Goal: Information Seeking & Learning: Find specific fact

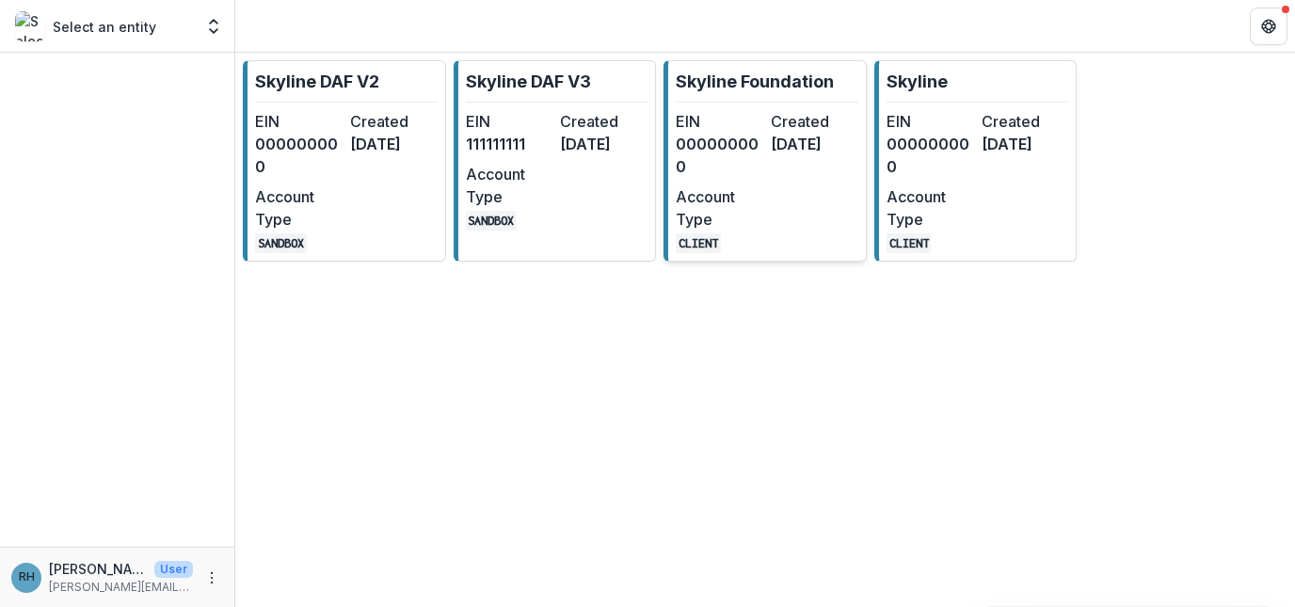
click at [810, 152] on dd "[DATE]" at bounding box center [814, 144] width 87 height 23
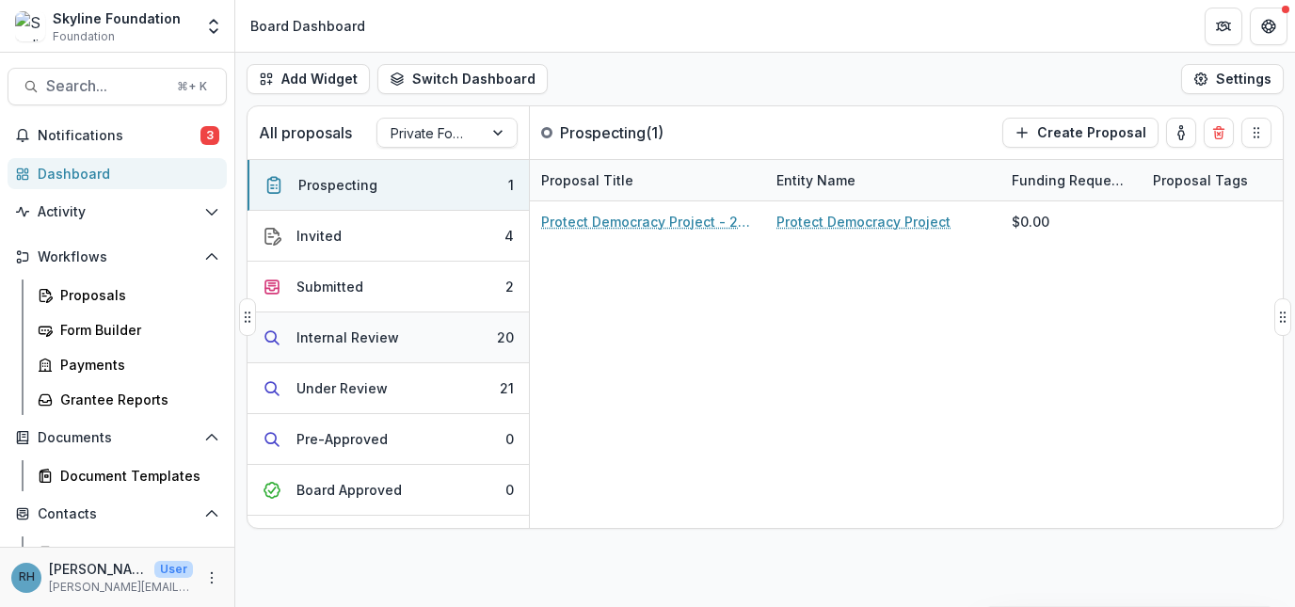
click at [361, 327] on div "Internal Review" at bounding box center [347, 337] width 103 height 20
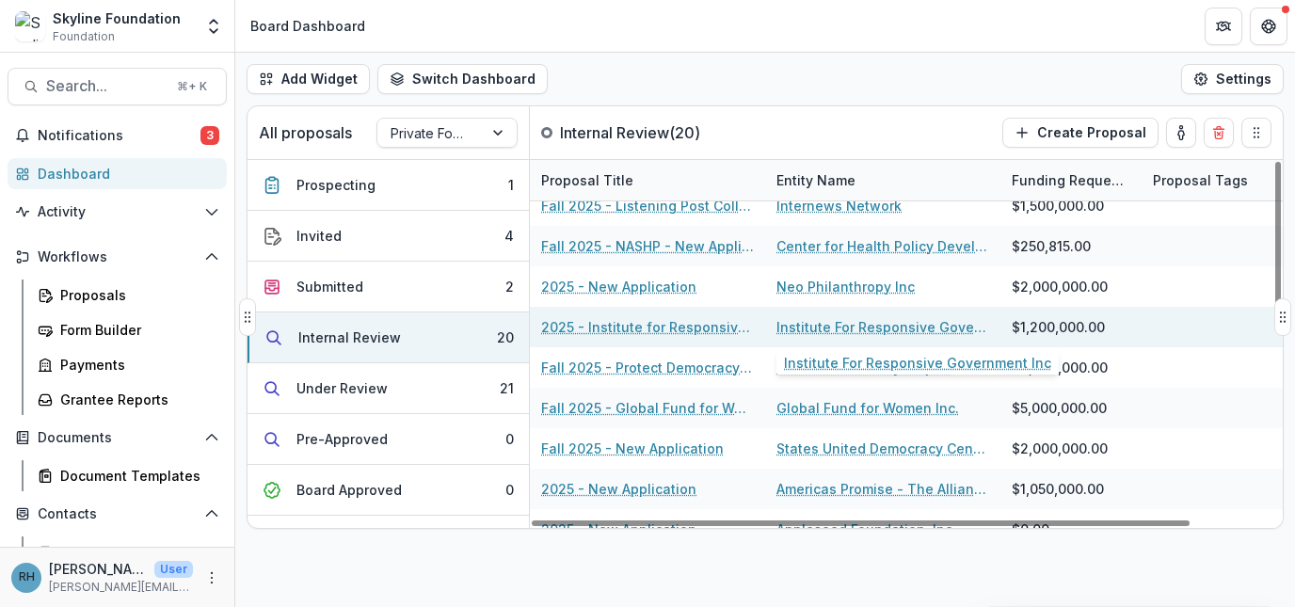
scroll to position [122, 0]
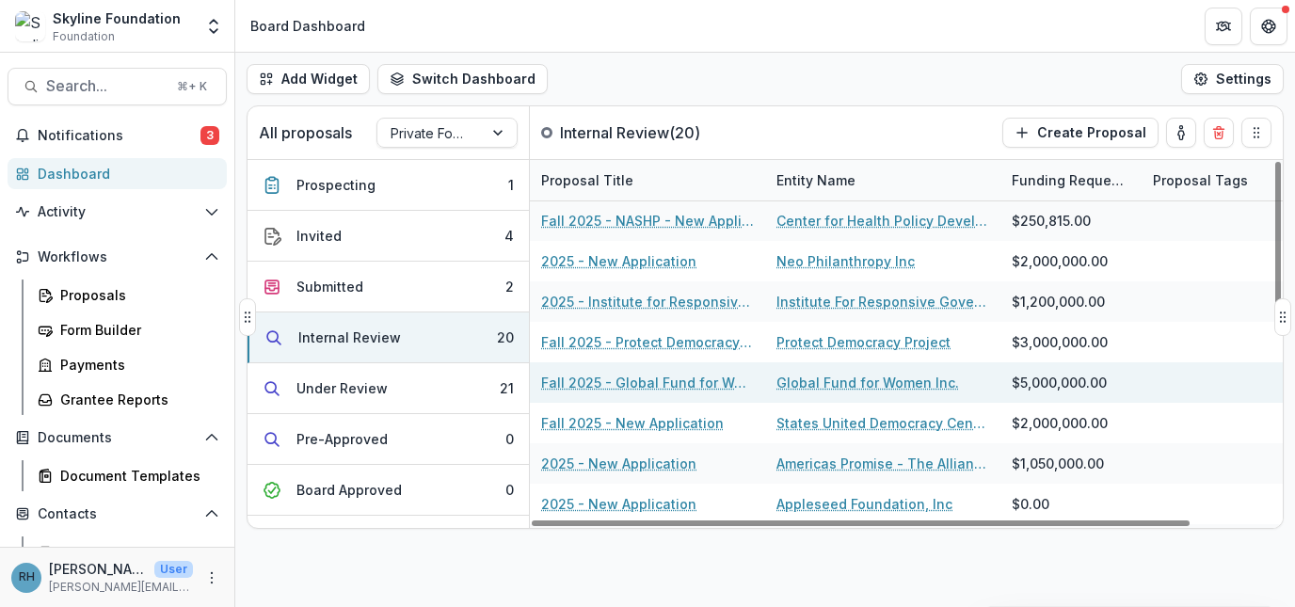
click at [822, 390] on link "Global Fund for Women Inc." at bounding box center [867, 383] width 183 height 20
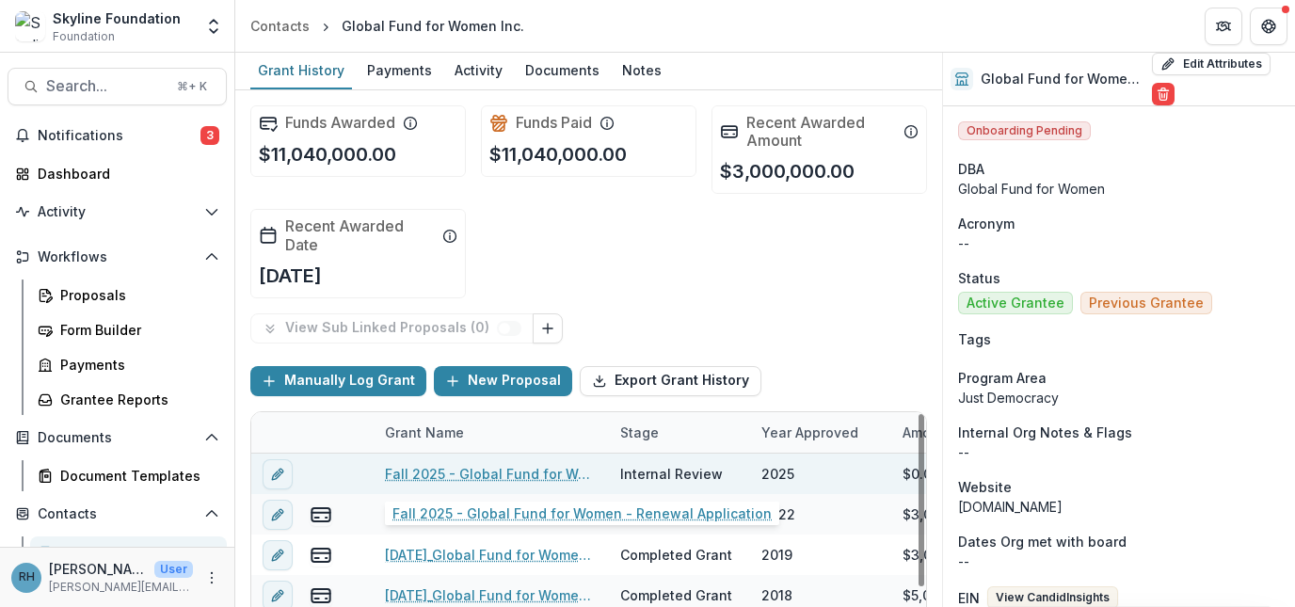
click at [502, 469] on link "Fall 2025 - Global Fund for Women - Renewal Application" at bounding box center [491, 474] width 213 height 20
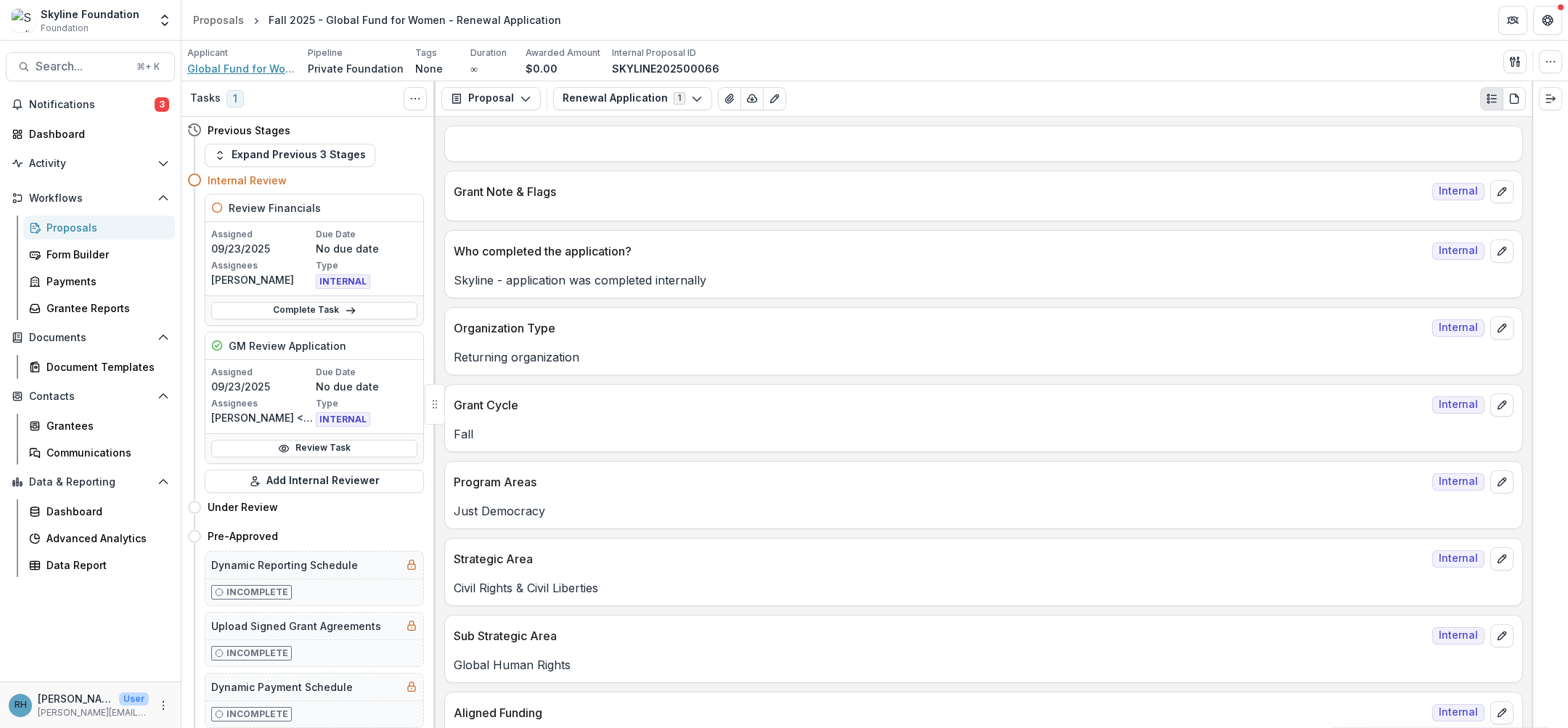
click at [238, 62] on span "Global Fund for Women Inc." at bounding box center [242, 69] width 109 height 15
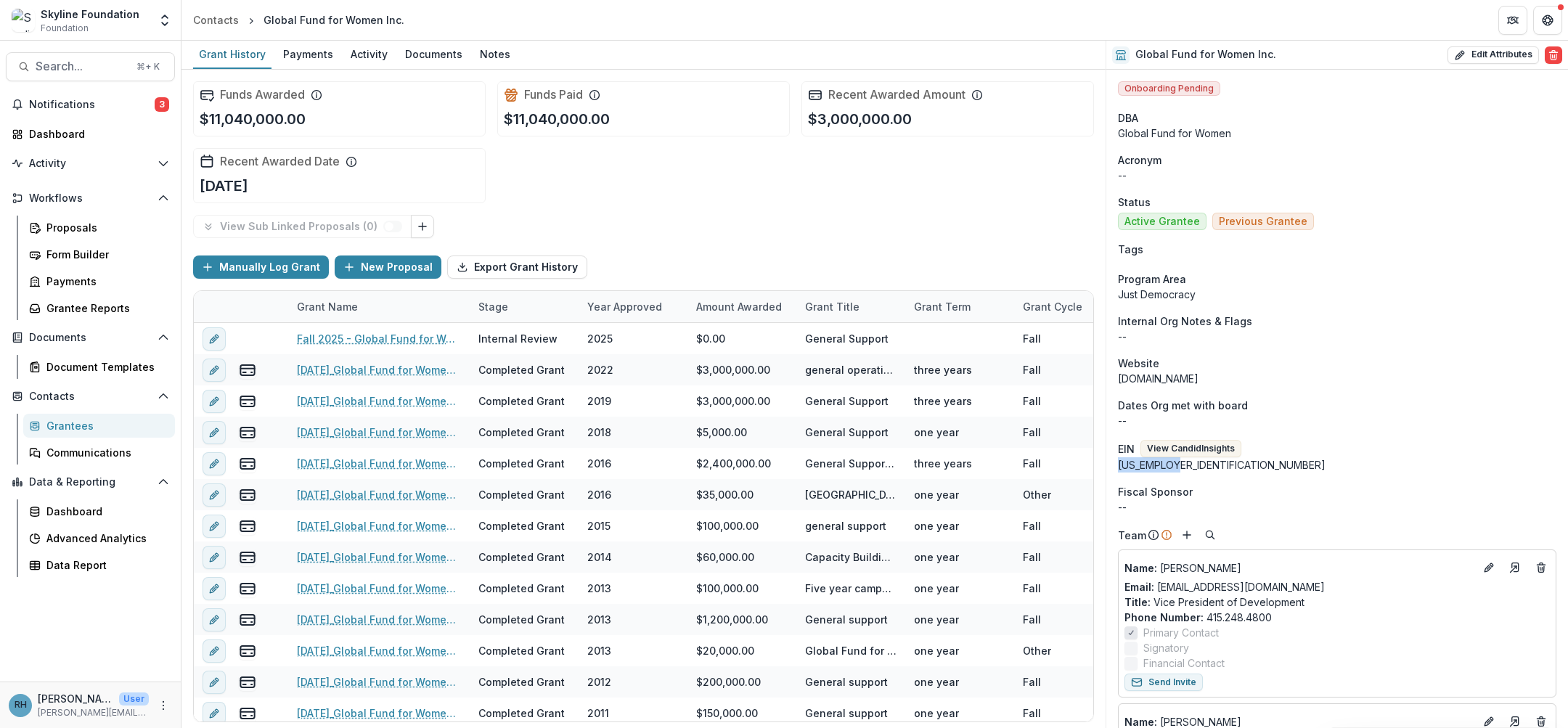
drag, startPoint x: 1178, startPoint y: 465, endPoint x: 1121, endPoint y: 469, distance: 57.1
click at [999, 467] on div "[US_EMPLOYER_IDENTIFICATION_NUMBER]" at bounding box center [1337, 465] width 438 height 15
click at [999, 447] on button "View Candid Insights" at bounding box center [1191, 448] width 101 height 18
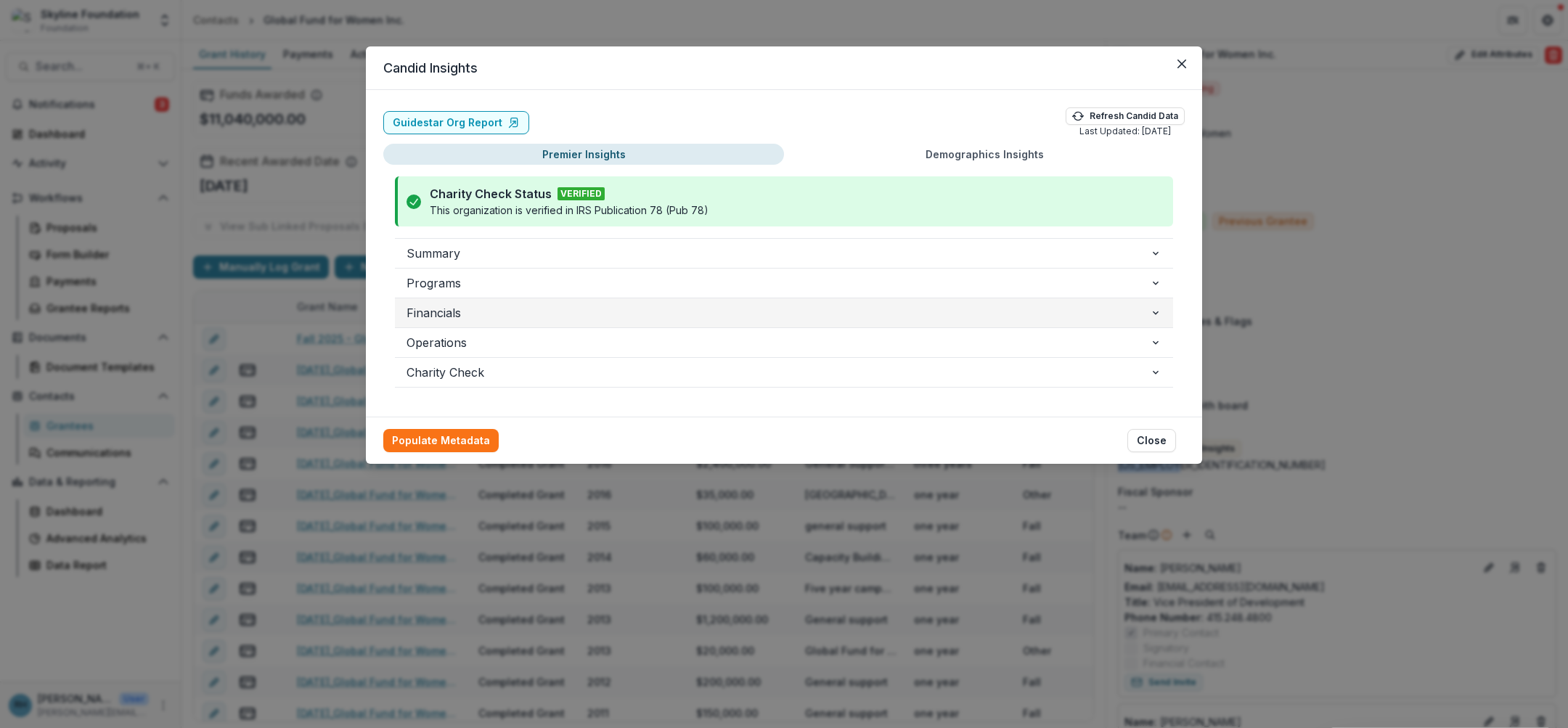
click at [450, 312] on span "Financials" at bounding box center [778, 312] width 743 height 18
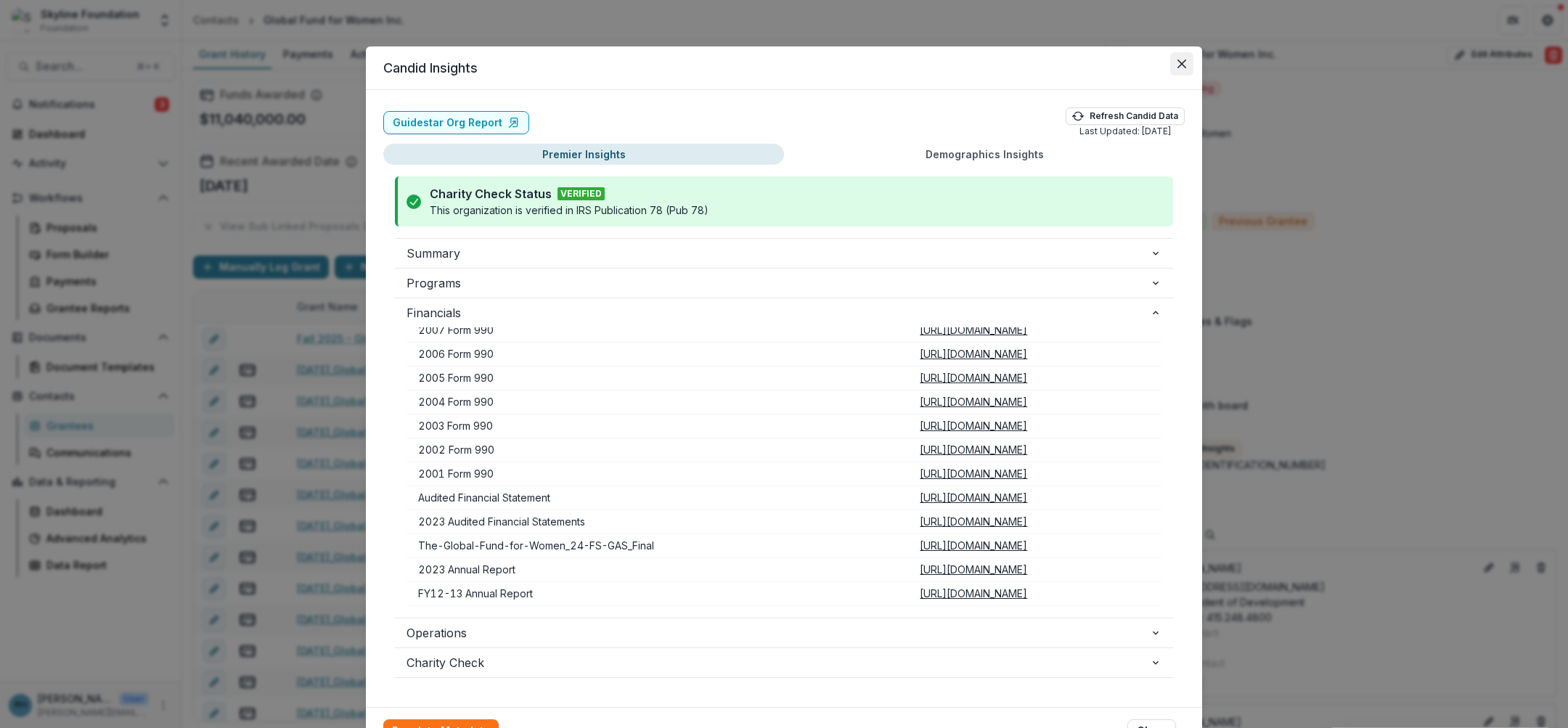
click at [999, 66] on icon "Close" at bounding box center [1181, 63] width 8 height 8
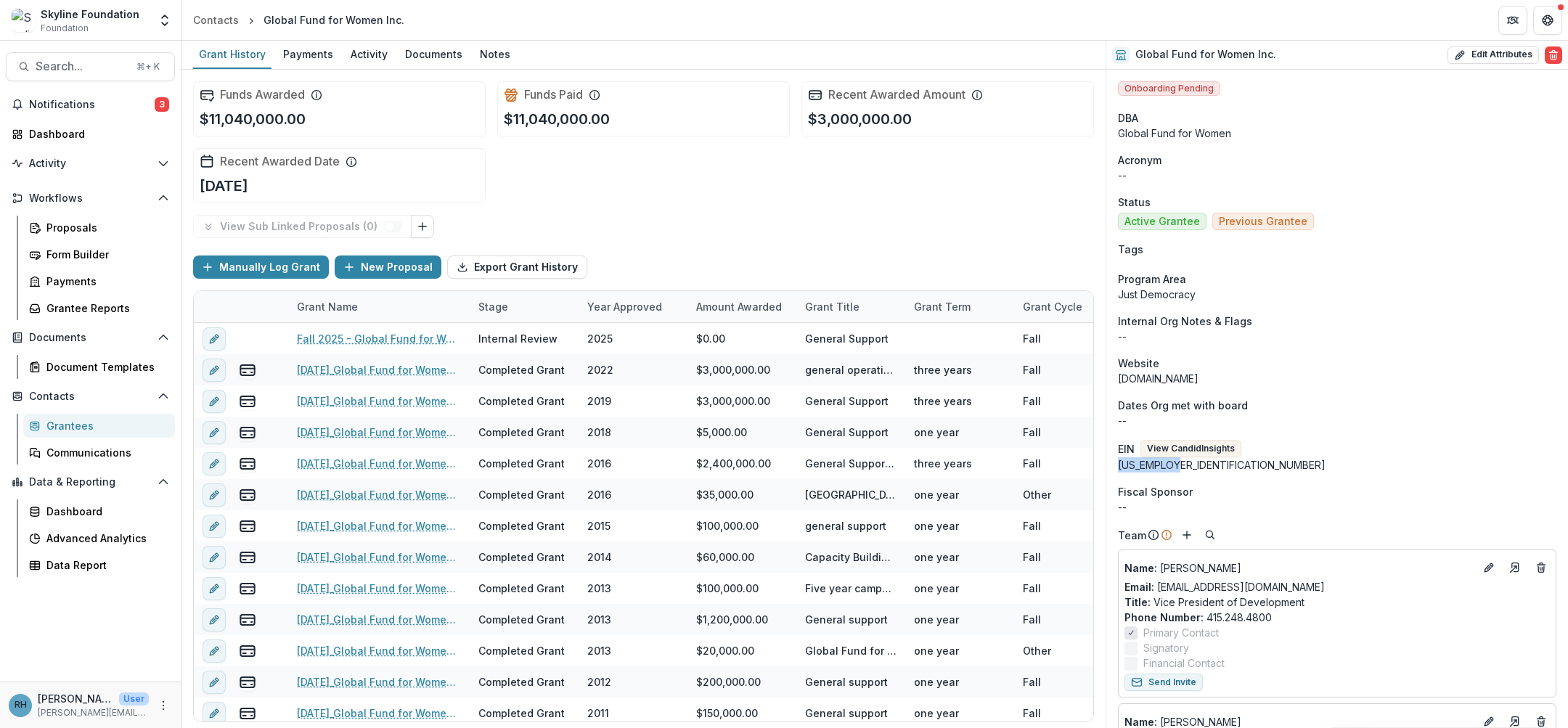
click at [999, 466] on div "[US_EMPLOYER_IDENTIFICATION_NUMBER]" at bounding box center [1337, 465] width 438 height 15
drag, startPoint x: 1178, startPoint y: 466, endPoint x: 1115, endPoint y: 470, distance: 63.1
copy div "[US_EMPLOYER_IDENTIFICATION_NUMBER]"
click at [84, 137] on div "Dashboard" at bounding box center [96, 134] width 134 height 15
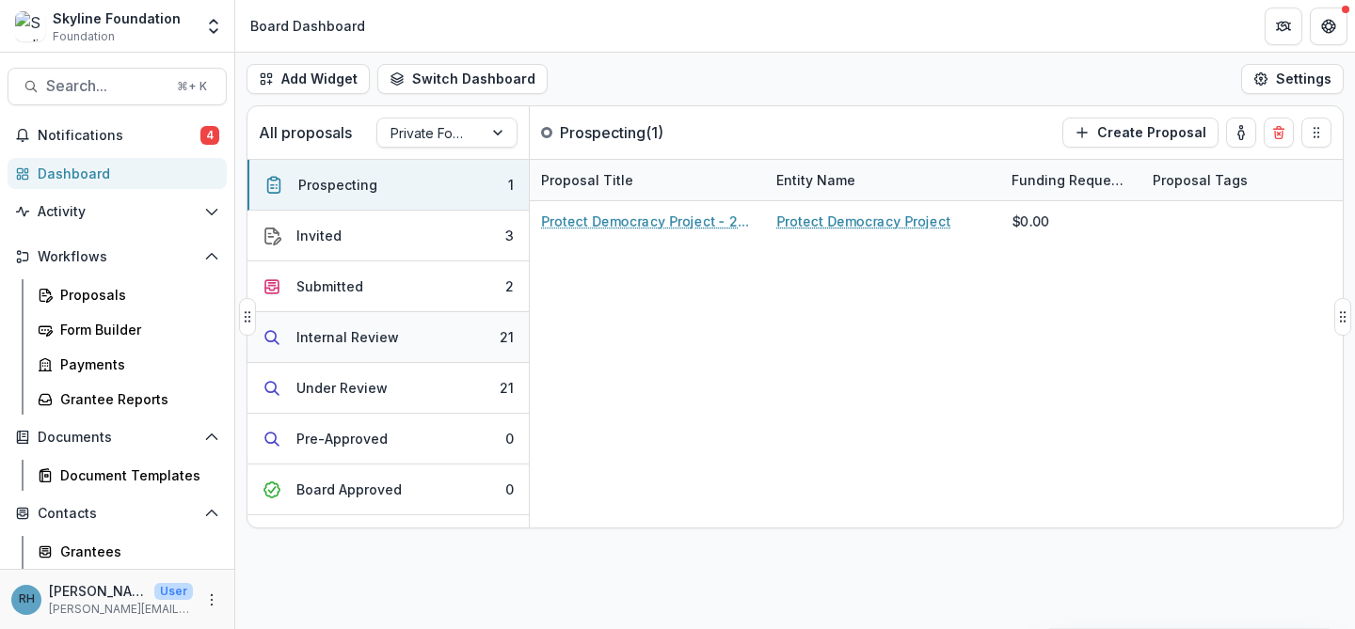
click at [368, 329] on div "Internal Review" at bounding box center [347, 337] width 103 height 20
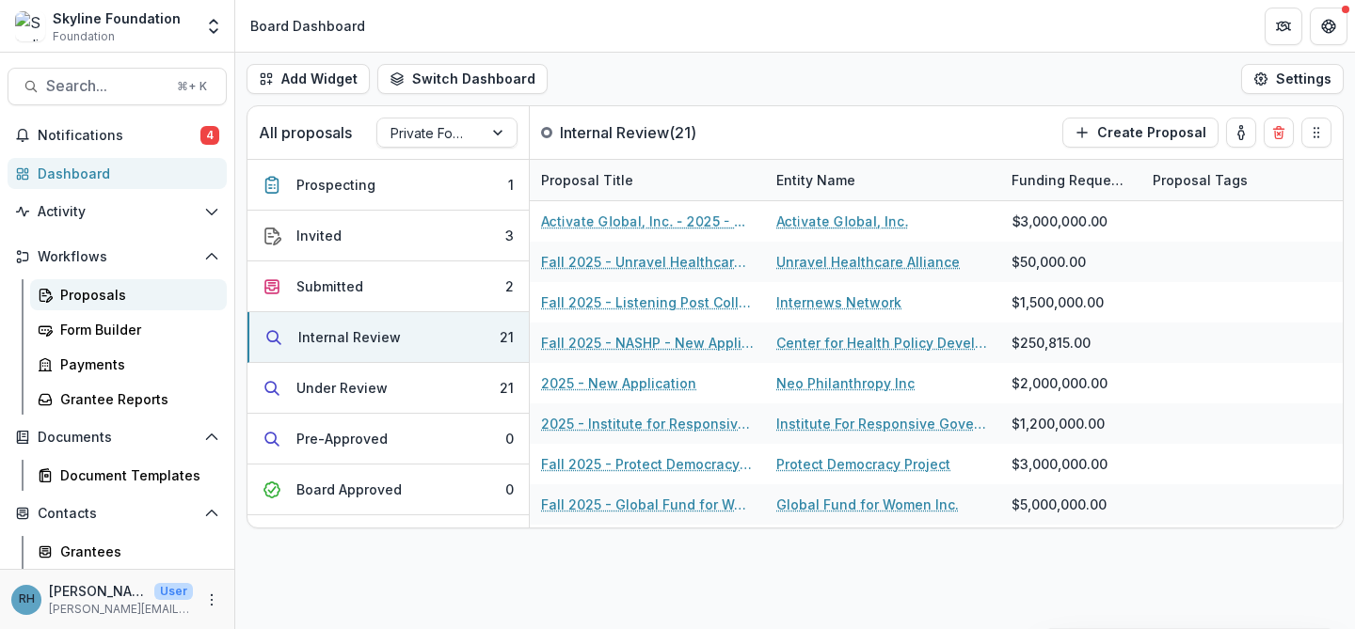
click at [115, 301] on div "Proposals" at bounding box center [135, 295] width 151 height 20
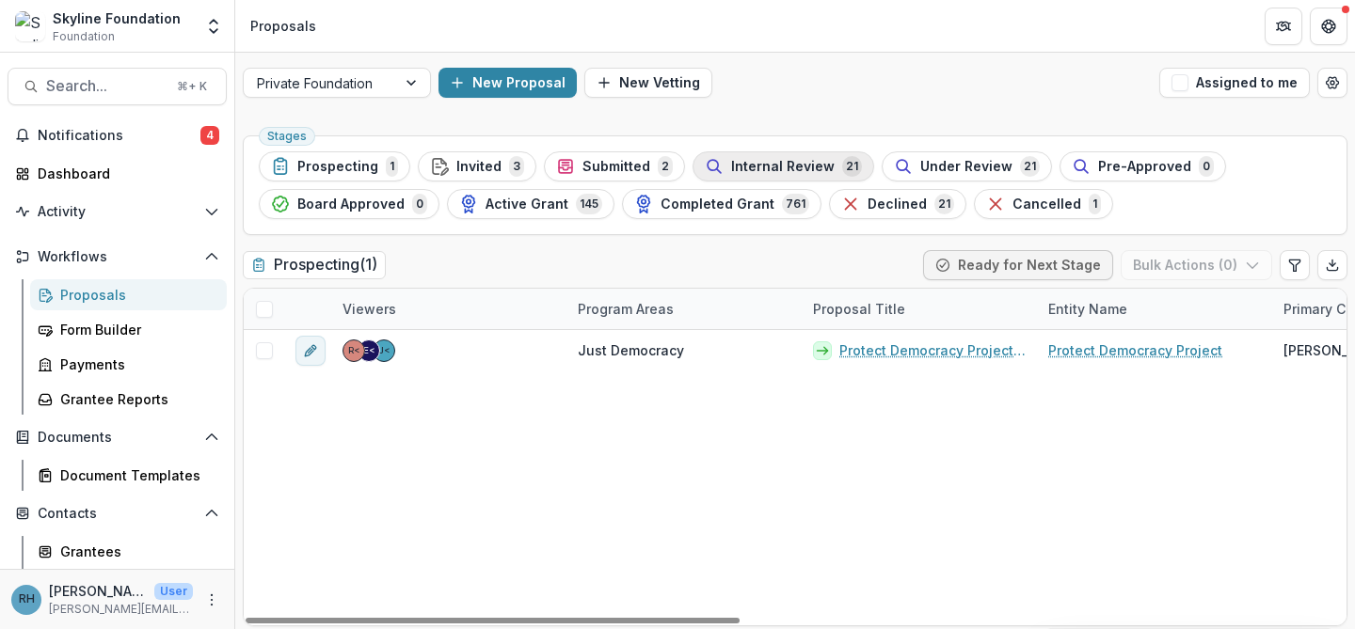
click at [747, 167] on span "Internal Review" at bounding box center [782, 167] width 103 height 16
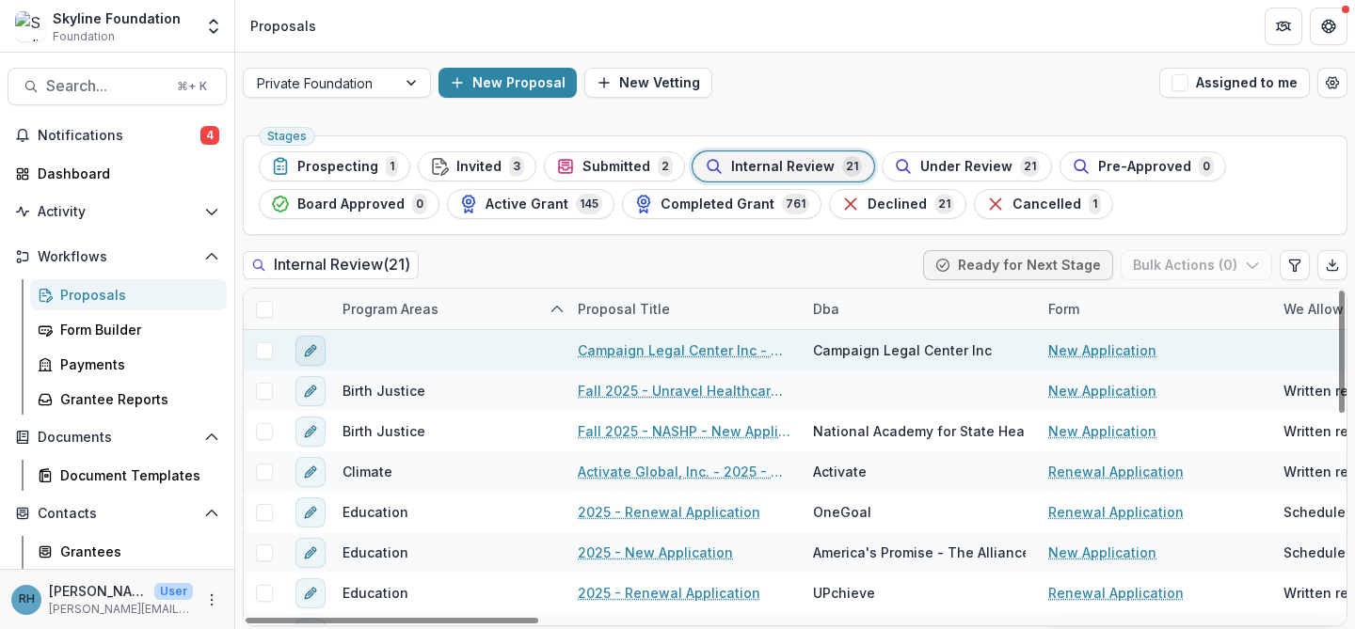
click at [313, 347] on icon "edit" at bounding box center [310, 350] width 15 height 15
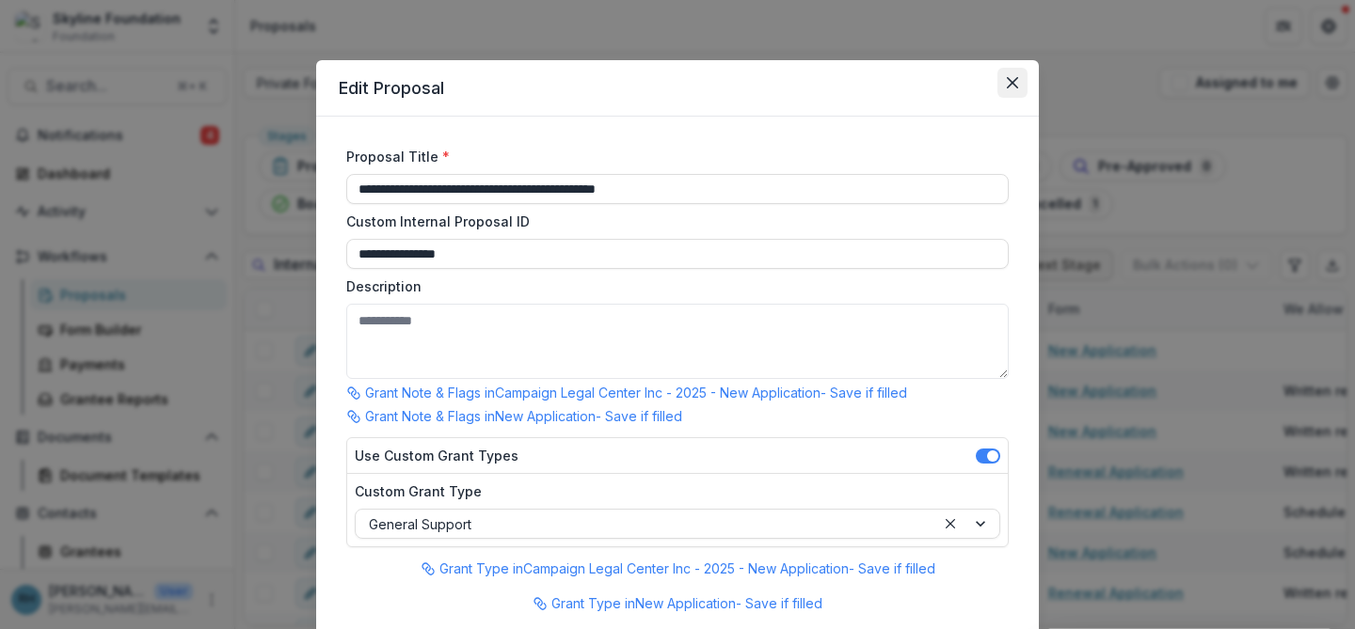
click at [1008, 79] on icon "Close" at bounding box center [1012, 82] width 11 height 11
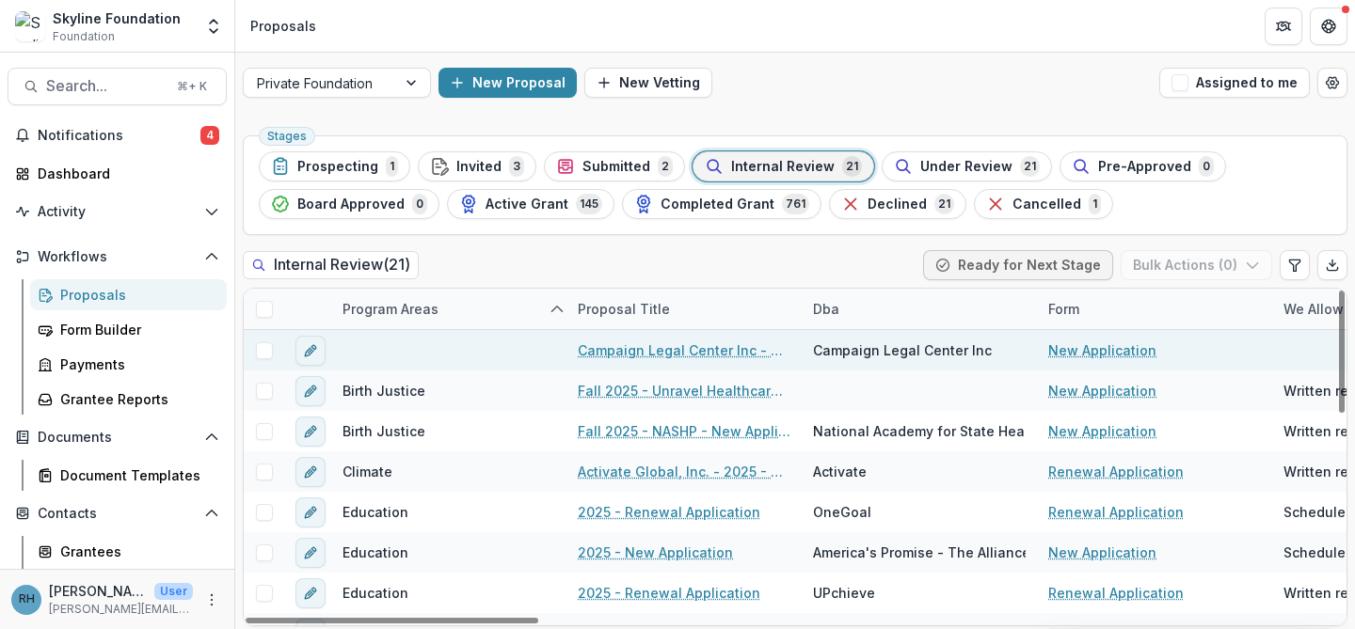
click at [699, 352] on link "Campaign Legal Center Inc - 2025 - New Application" at bounding box center [684, 351] width 213 height 20
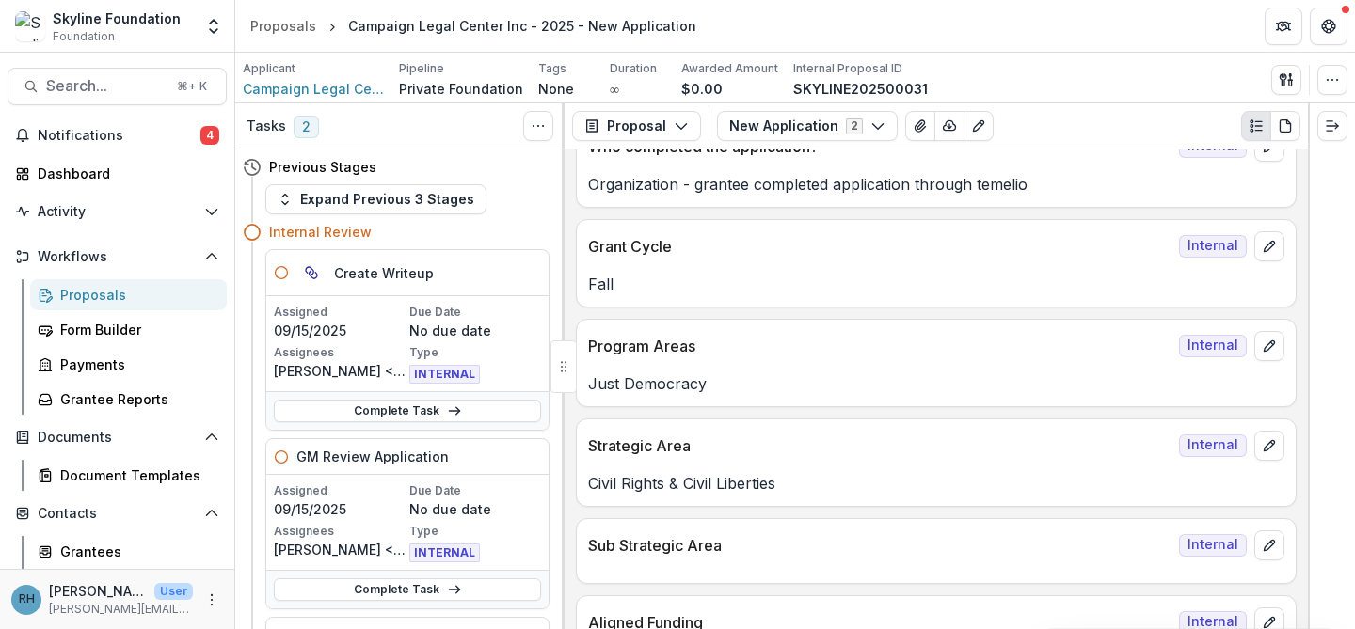
scroll to position [327, 0]
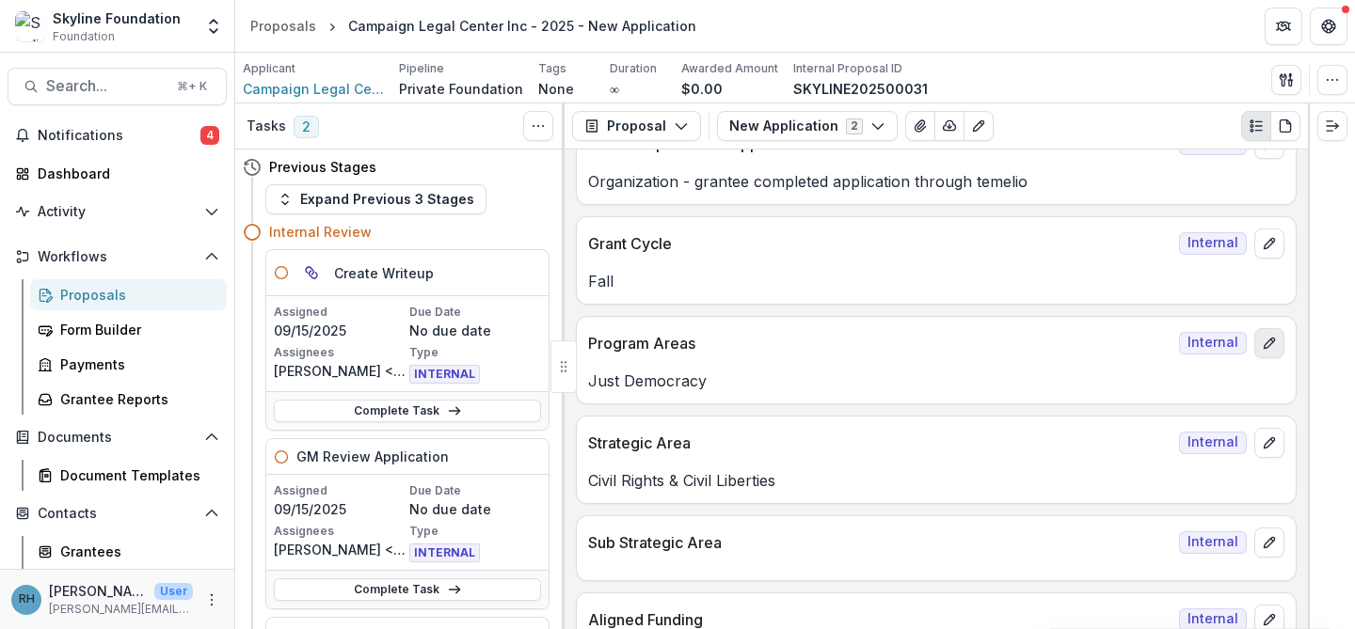
click at [1270, 349] on icon "edit" at bounding box center [1269, 343] width 15 height 15
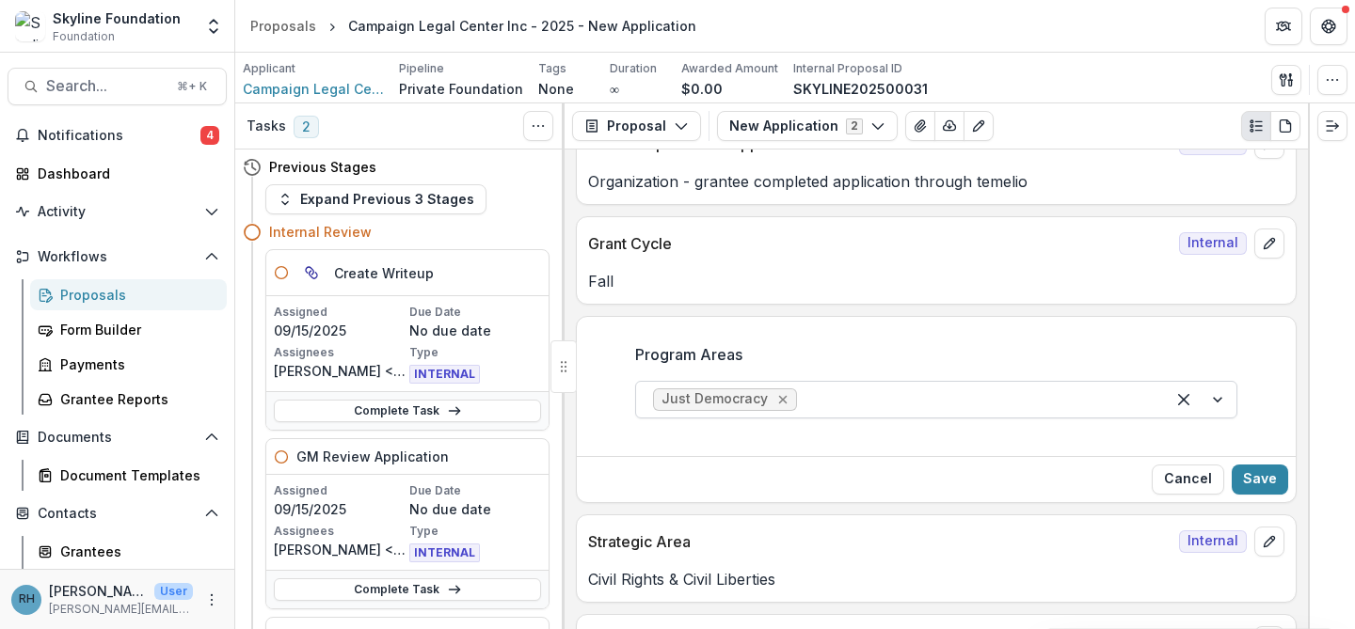
click at [779, 403] on icon "Remove Just Democracy" at bounding box center [783, 399] width 8 height 8
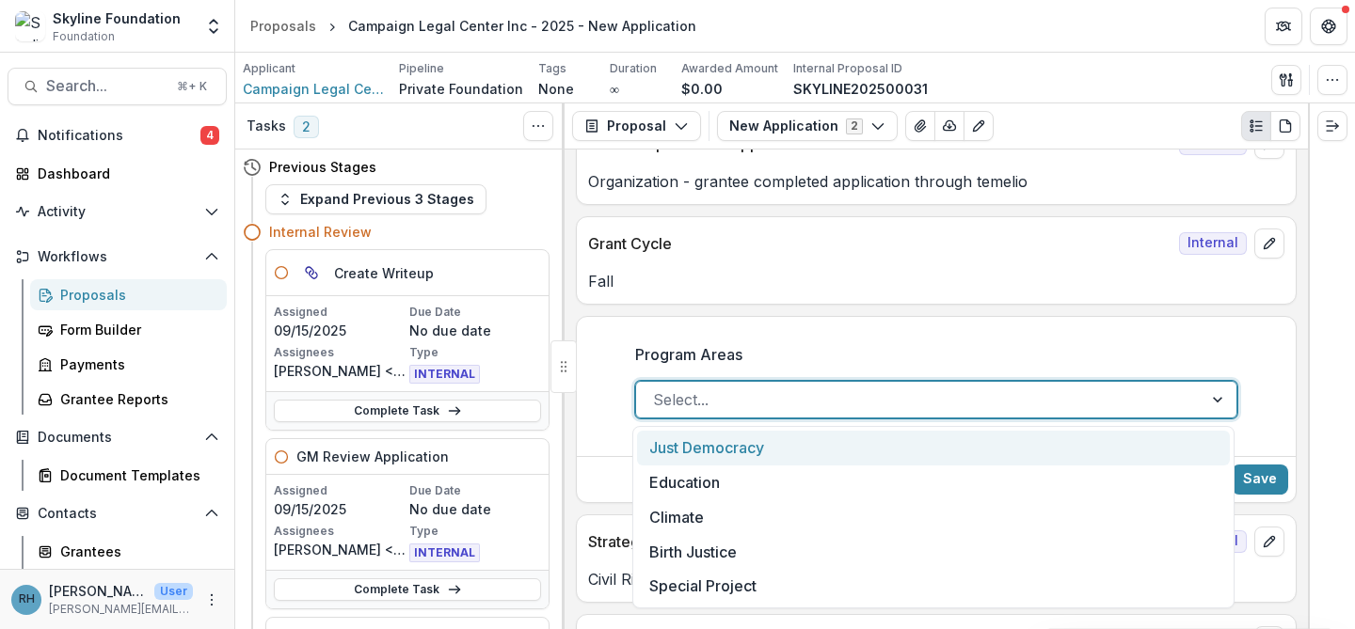
click at [1216, 395] on div at bounding box center [1219, 400] width 34 height 36
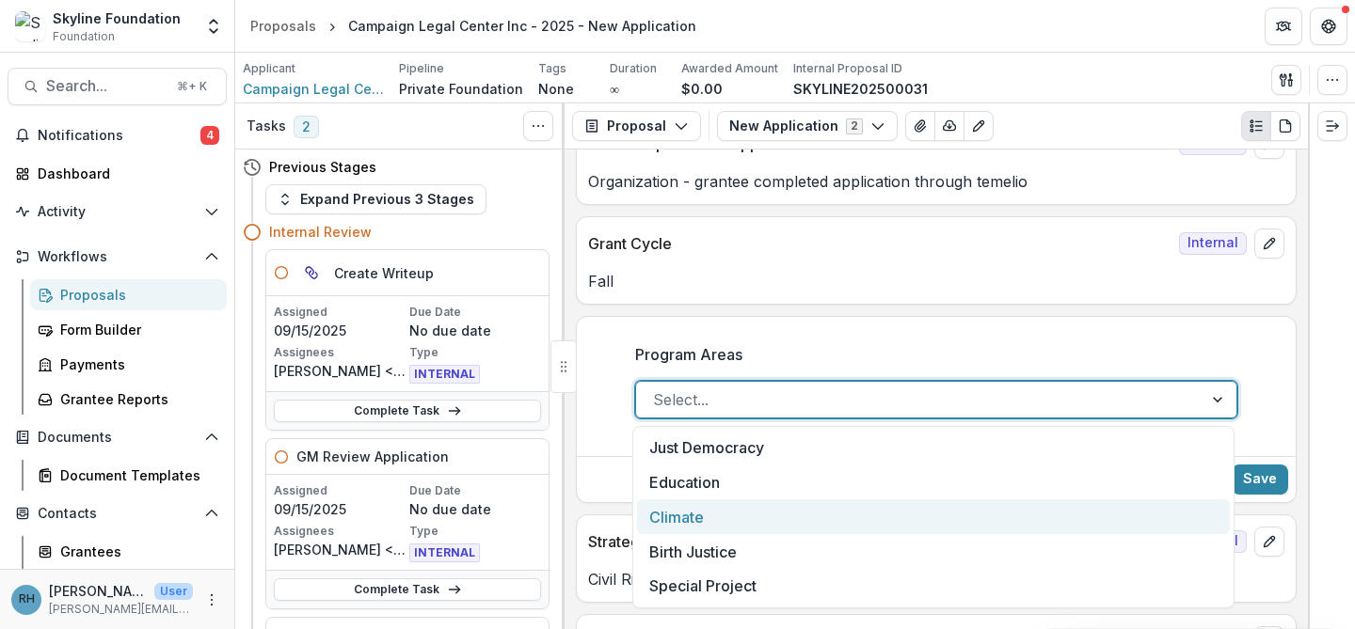
click at [1100, 503] on div "Climate" at bounding box center [933, 517] width 593 height 35
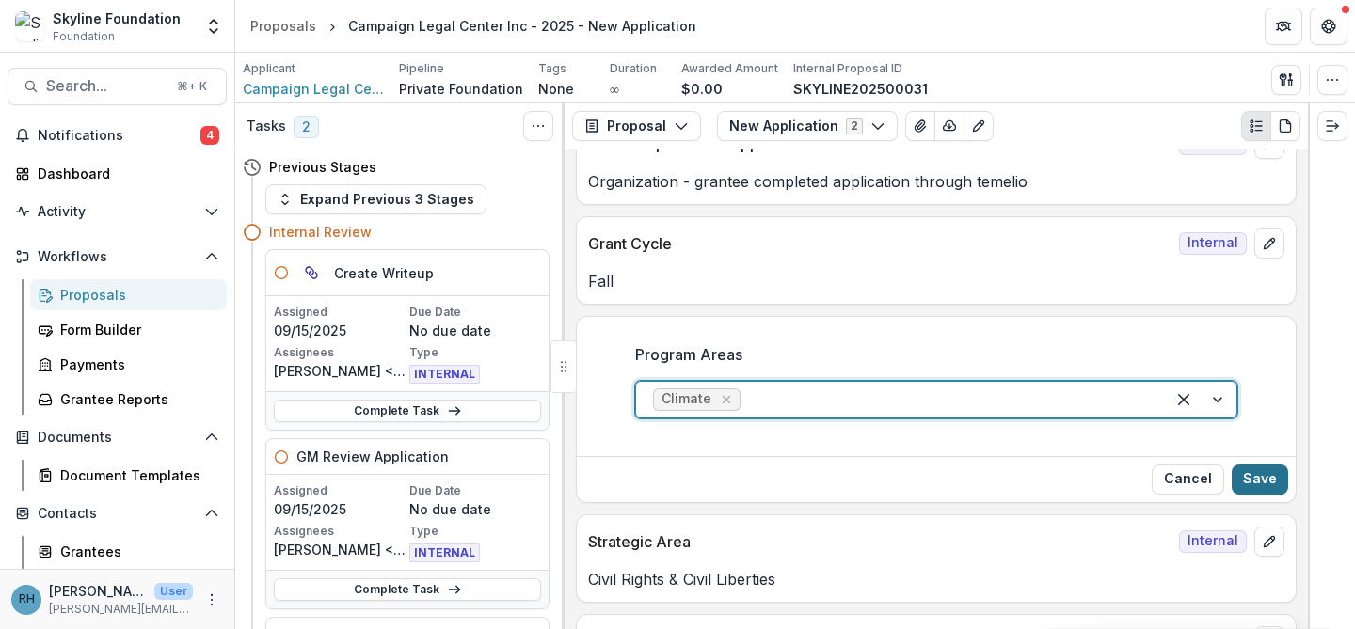
click at [1264, 474] on button "Save" at bounding box center [1260, 480] width 56 height 30
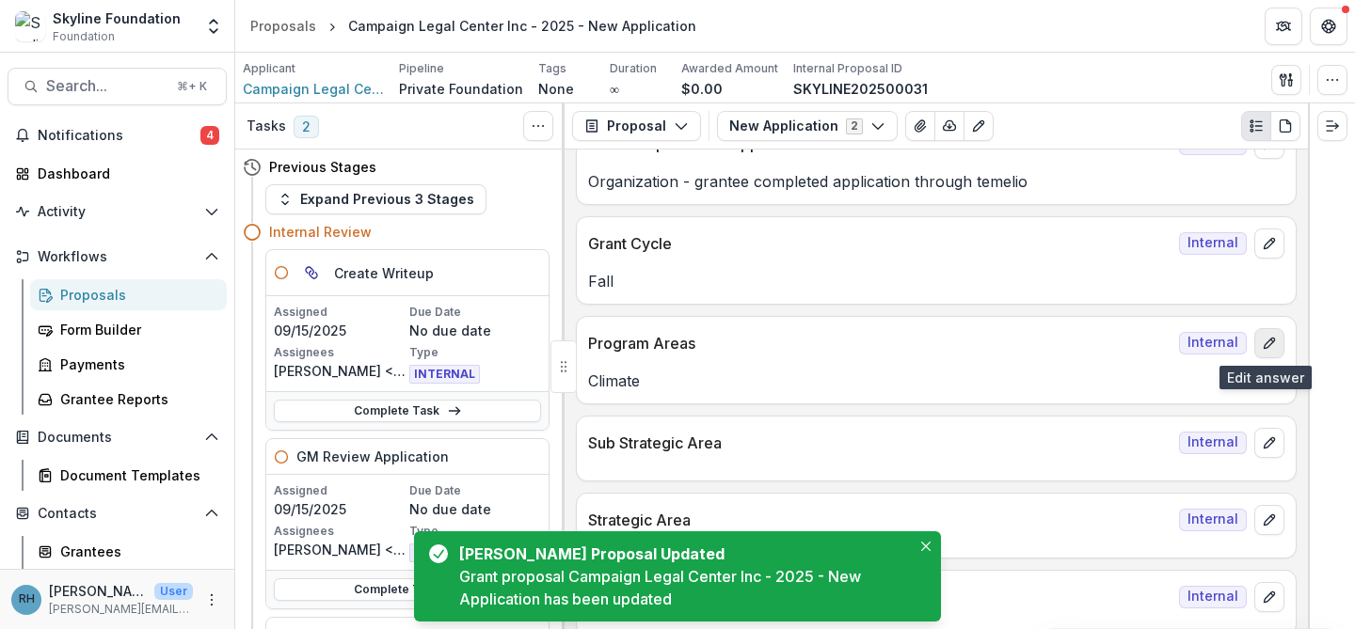
click at [1265, 349] on icon "edit" at bounding box center [1269, 343] width 15 height 15
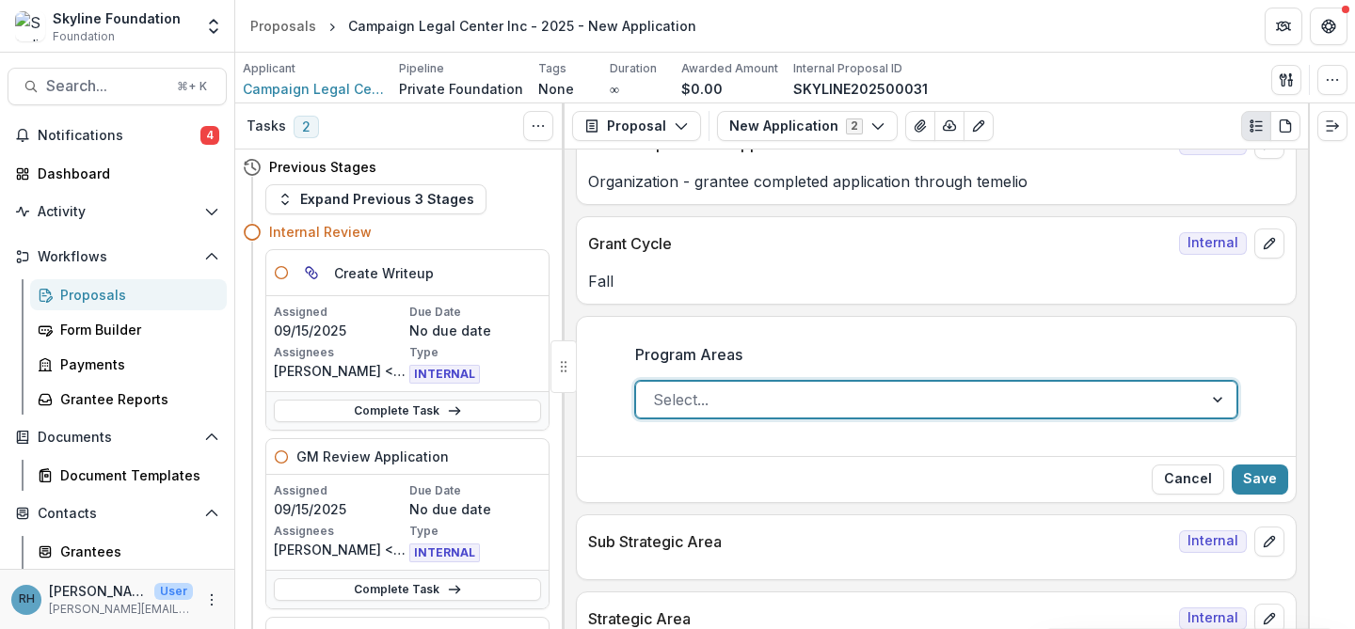
click at [1213, 404] on div at bounding box center [1219, 400] width 34 height 36
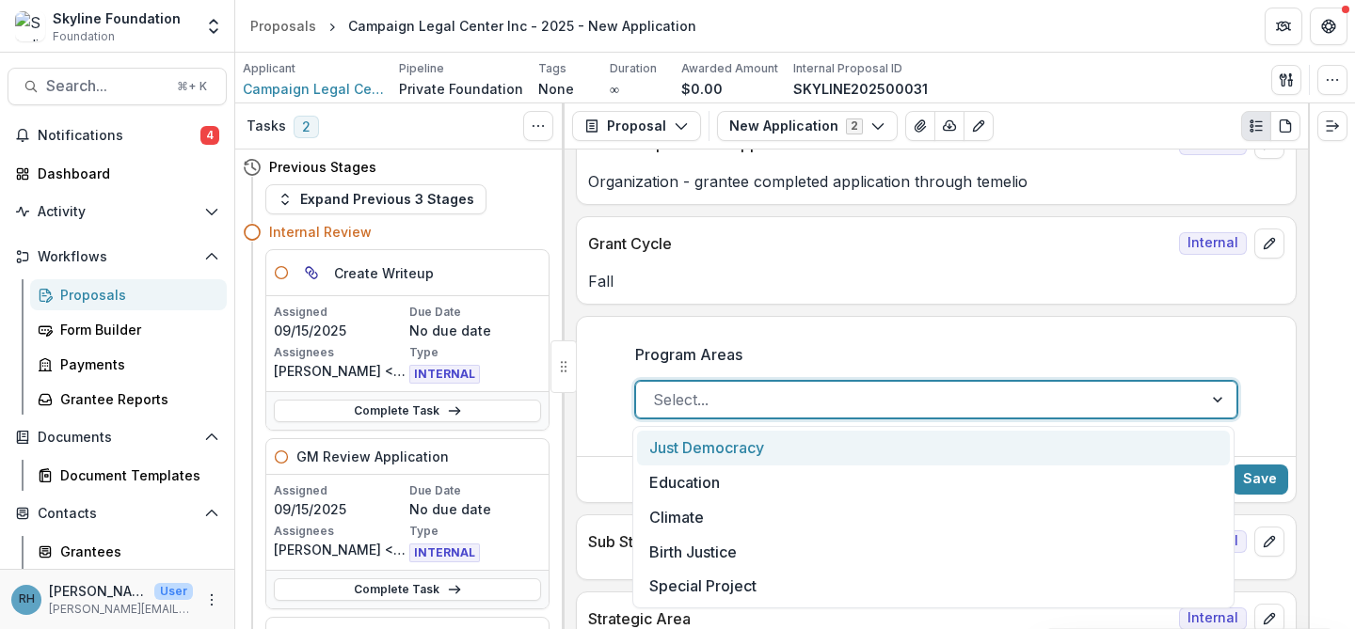
click at [1117, 437] on div "Just Democracy" at bounding box center [933, 448] width 593 height 35
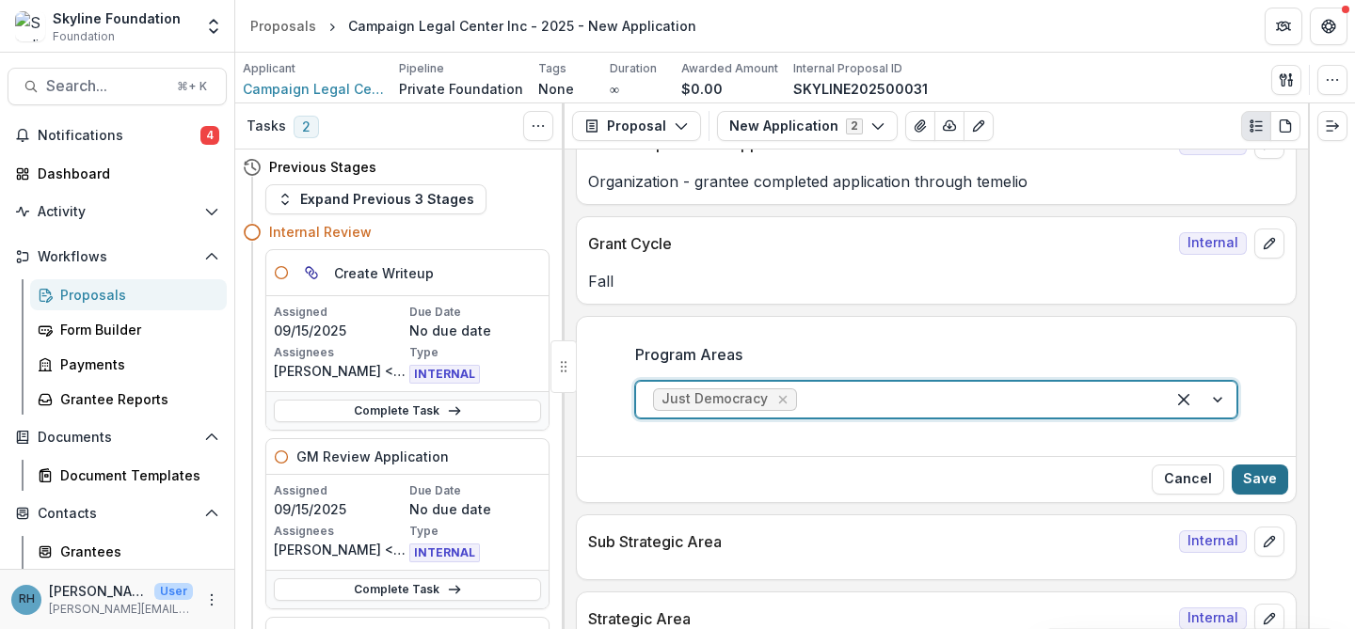
click at [1248, 475] on button "Save" at bounding box center [1260, 480] width 56 height 30
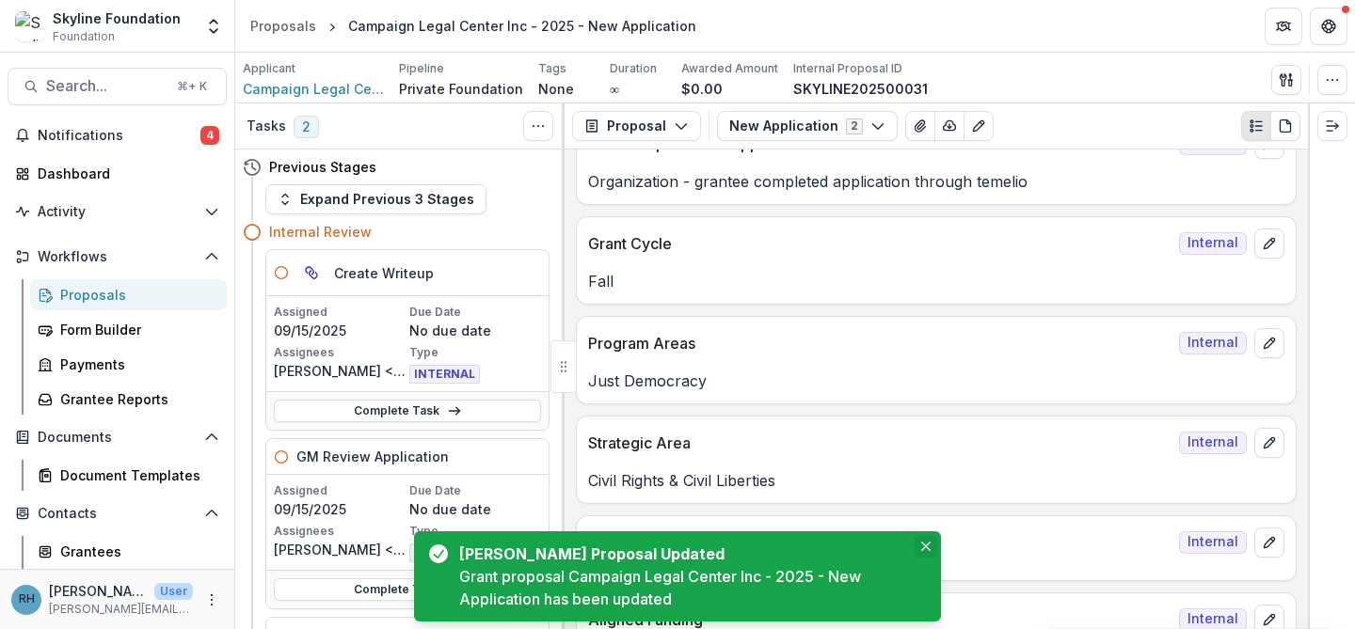
click at [930, 547] on icon "Close" at bounding box center [925, 546] width 9 height 9
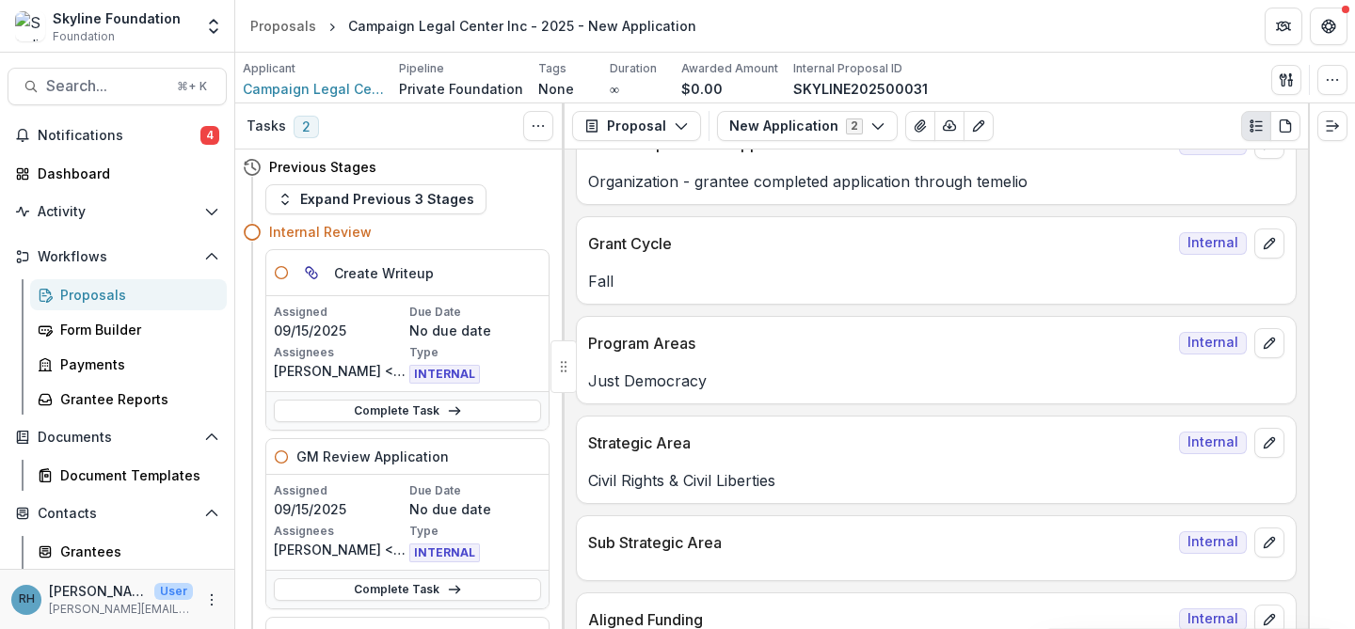
click at [87, 289] on div "Proposals" at bounding box center [135, 295] width 151 height 20
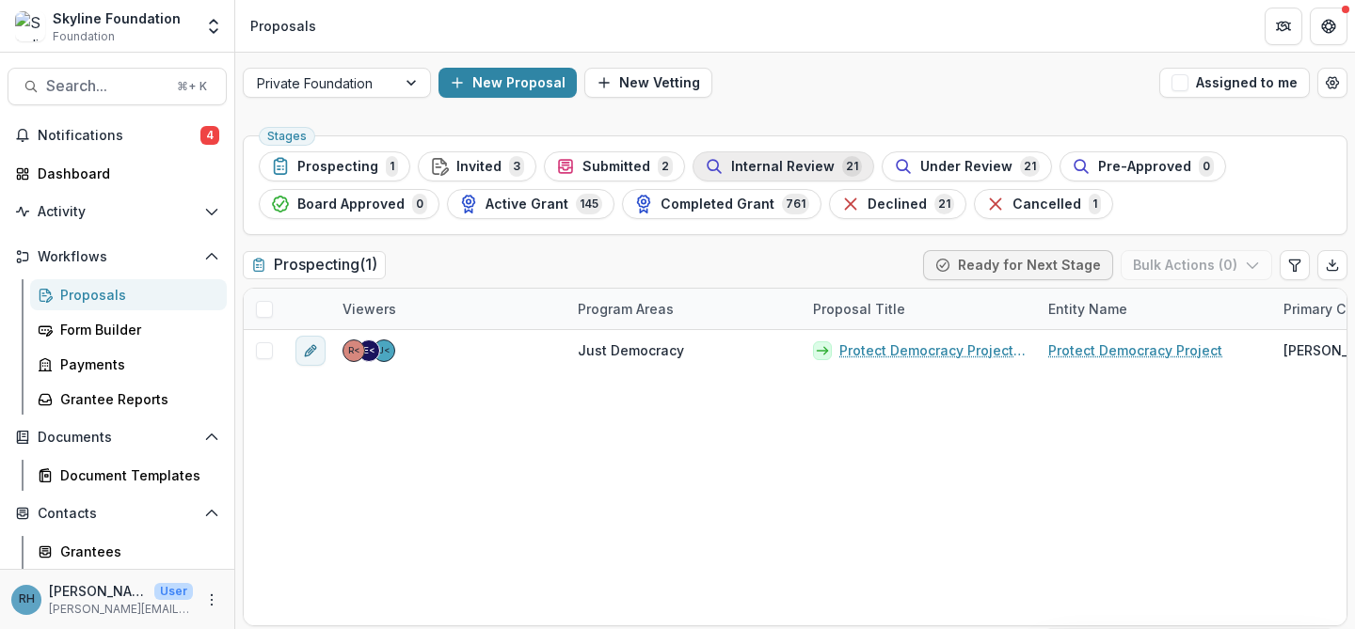
click at [739, 159] on span "Internal Review" at bounding box center [782, 167] width 103 height 16
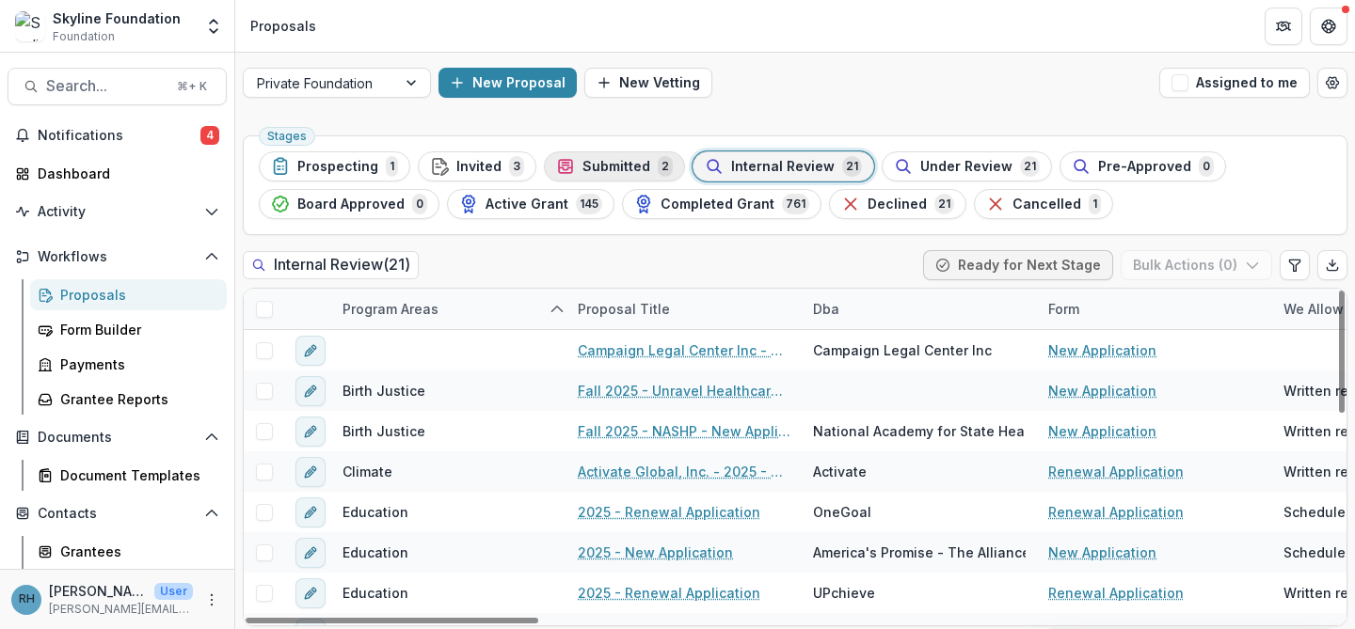
click at [612, 167] on span "Submitted" at bounding box center [616, 167] width 68 height 16
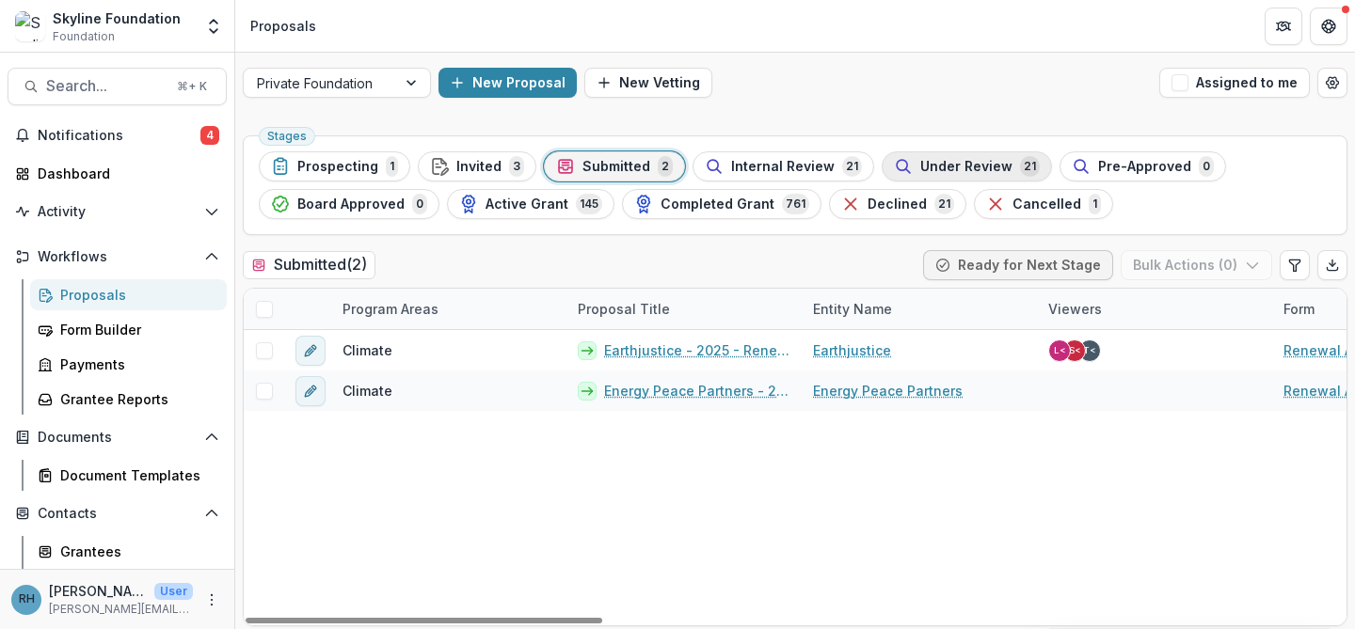
click at [920, 165] on span "Under Review" at bounding box center [966, 167] width 92 height 16
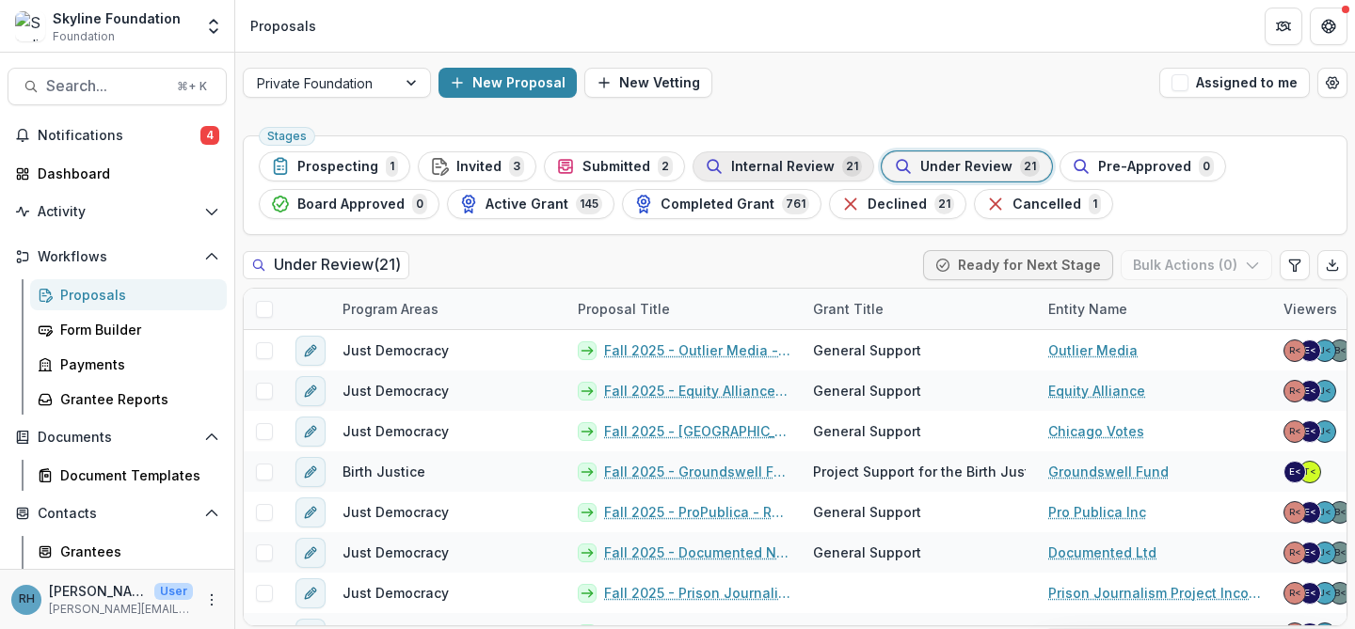
click at [771, 172] on span "Internal Review" at bounding box center [782, 167] width 103 height 16
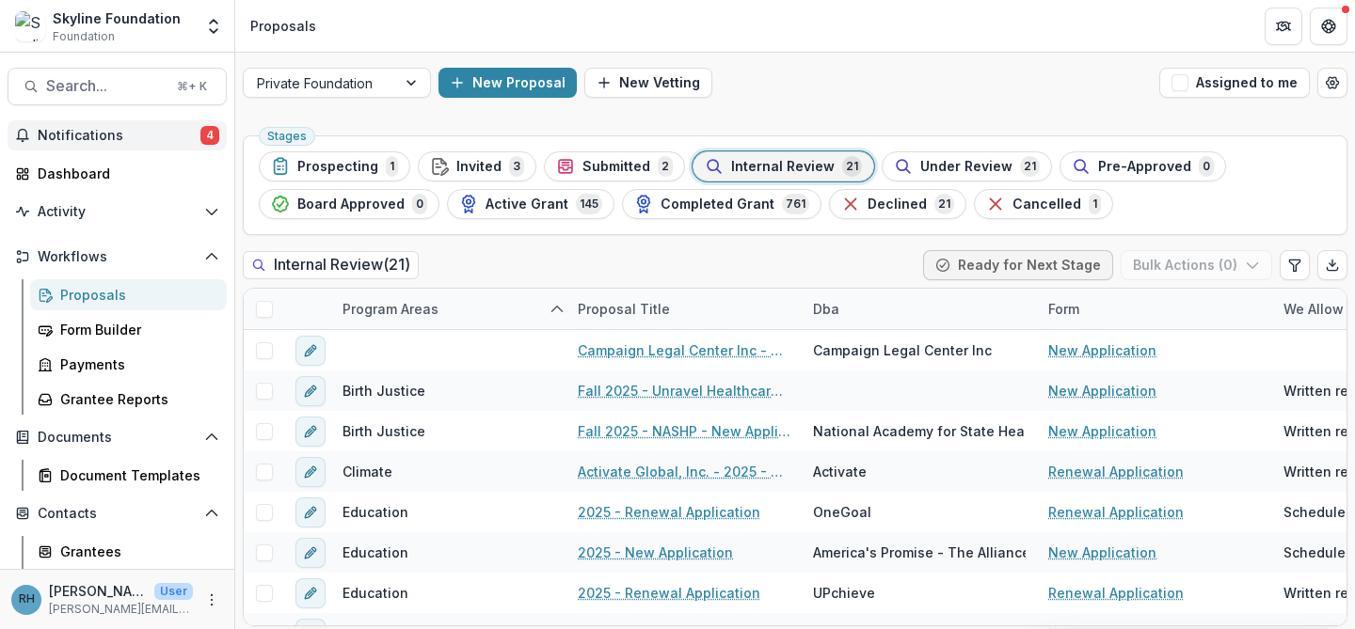
click at [122, 142] on span "Notifications" at bounding box center [119, 136] width 163 height 16
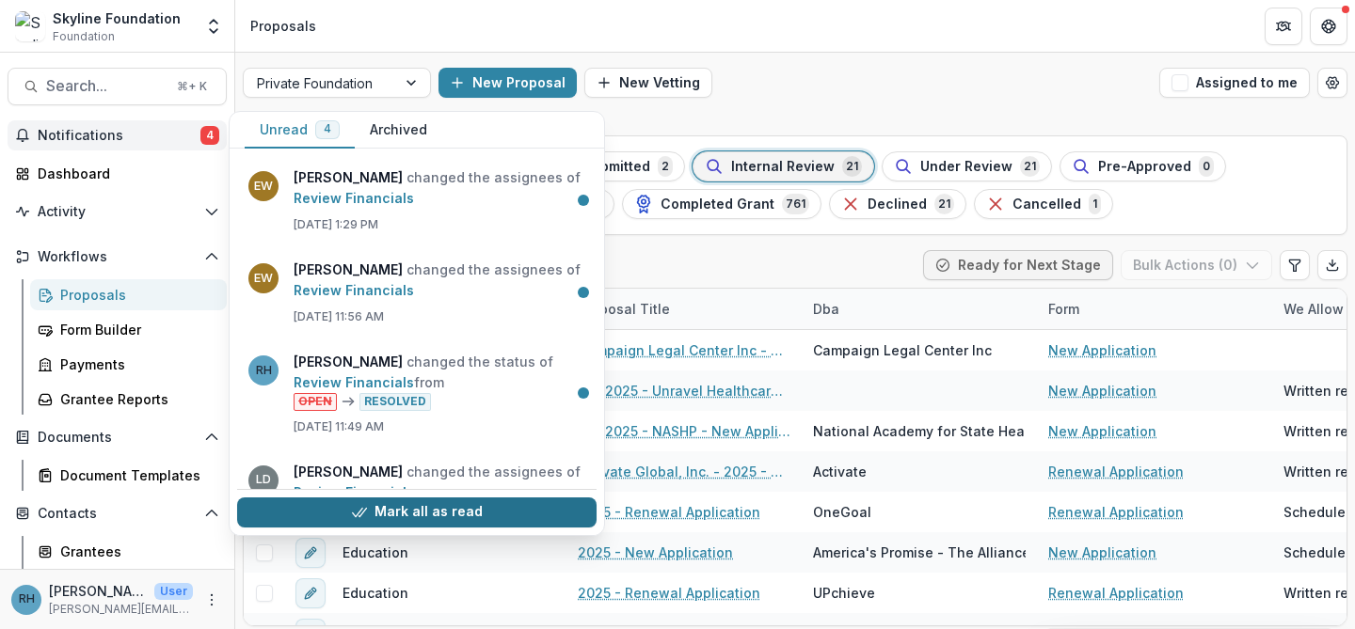
click at [398, 514] on button "Mark all as read" at bounding box center [416, 513] width 359 height 30
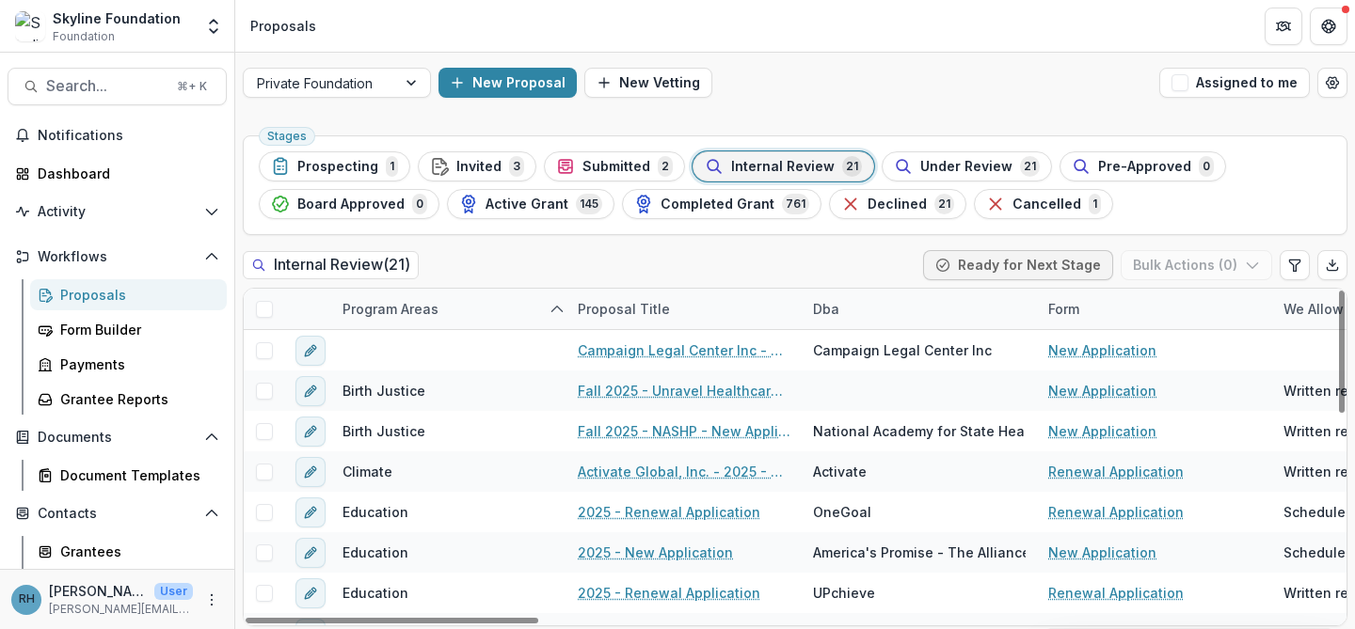
click at [852, 76] on div "New Proposal New Vetting" at bounding box center [794, 83] width 713 height 30
click at [630, 160] on span "Submitted" at bounding box center [616, 167] width 68 height 16
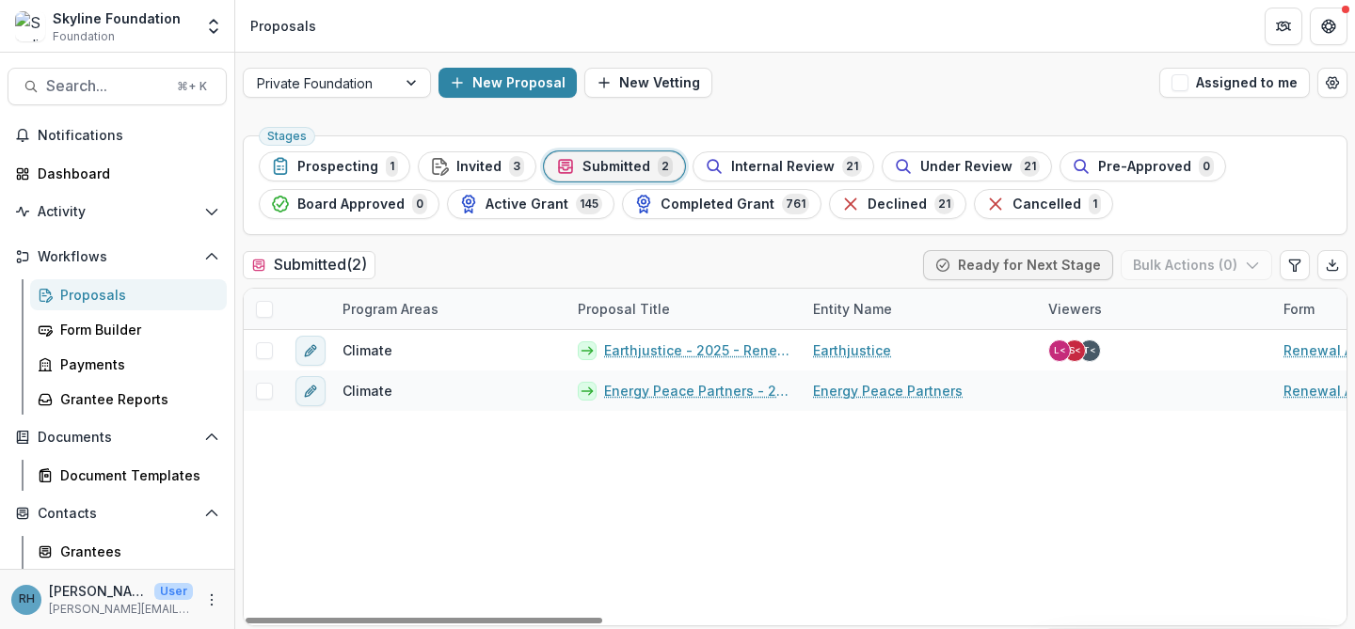
scroll to position [5, 0]
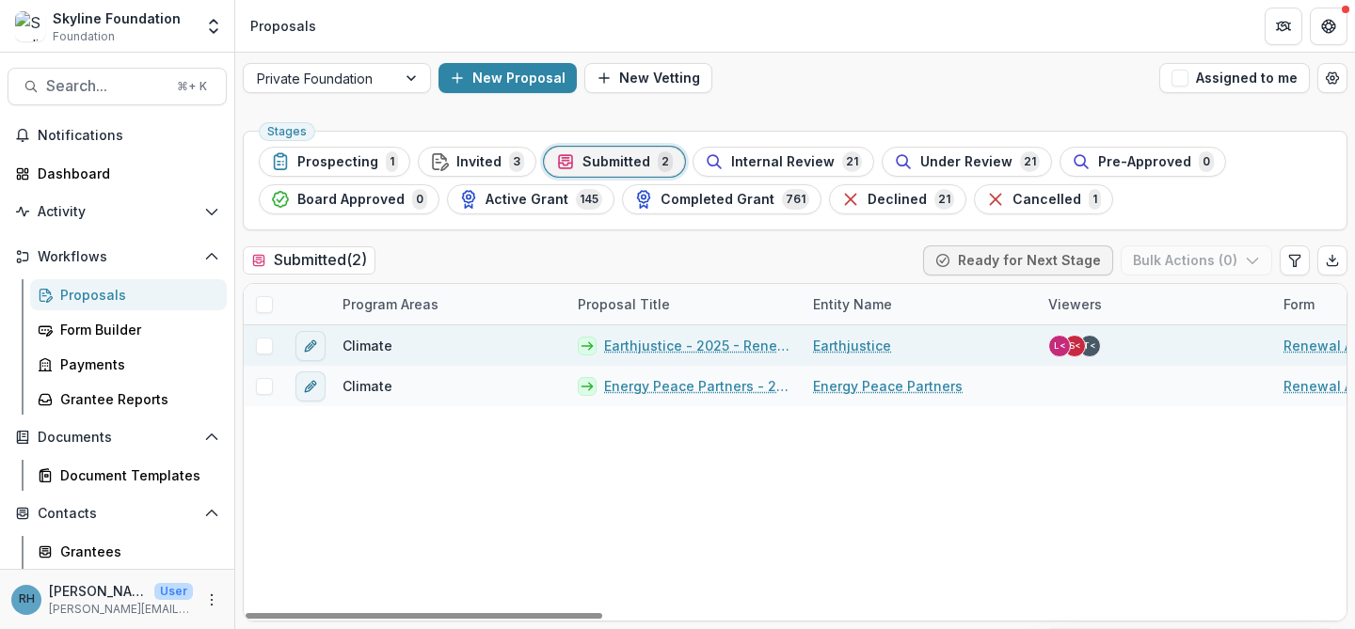
click at [679, 345] on link "Earthjustice - 2025 - Renewal Application" at bounding box center [697, 346] width 186 height 20
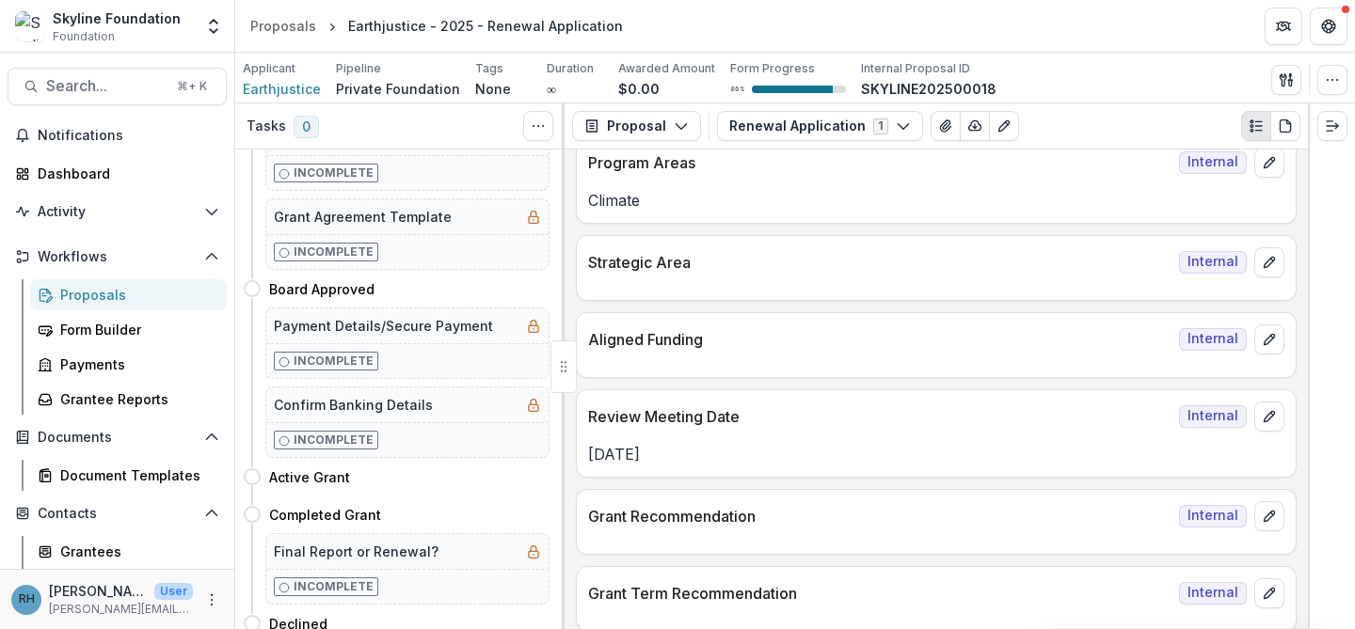
scroll to position [755, 0]
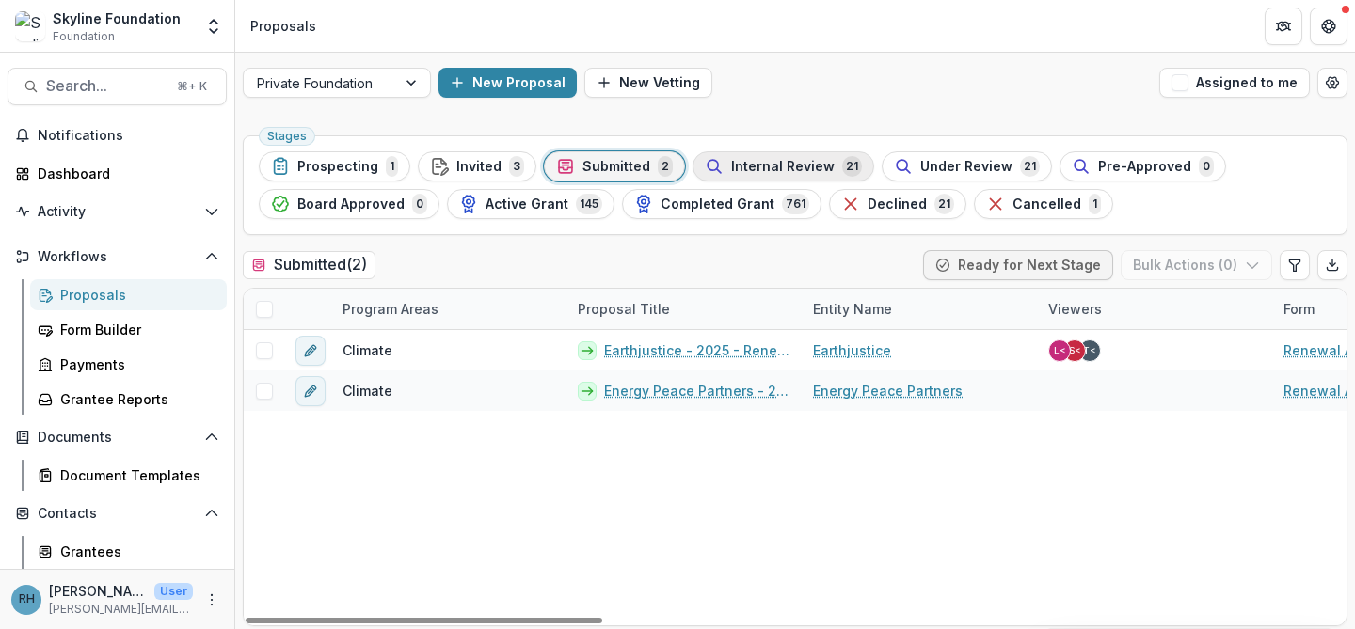
click at [759, 166] on span "Internal Review" at bounding box center [782, 167] width 103 height 16
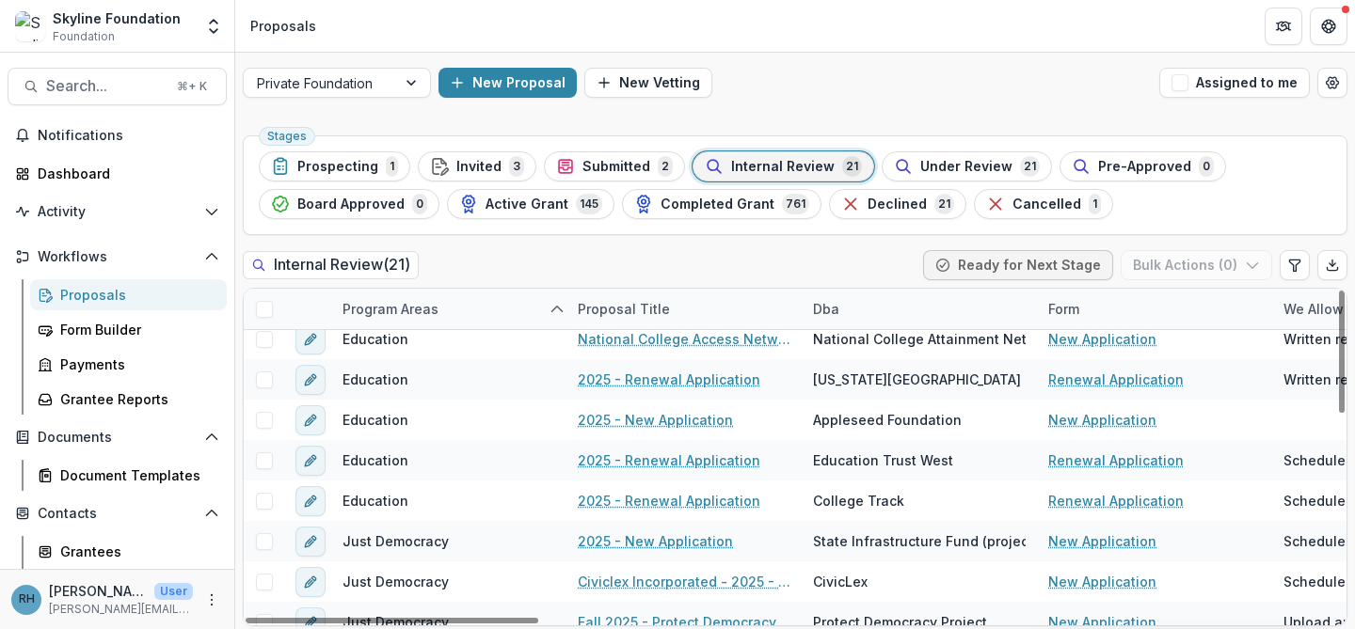
scroll to position [340, 0]
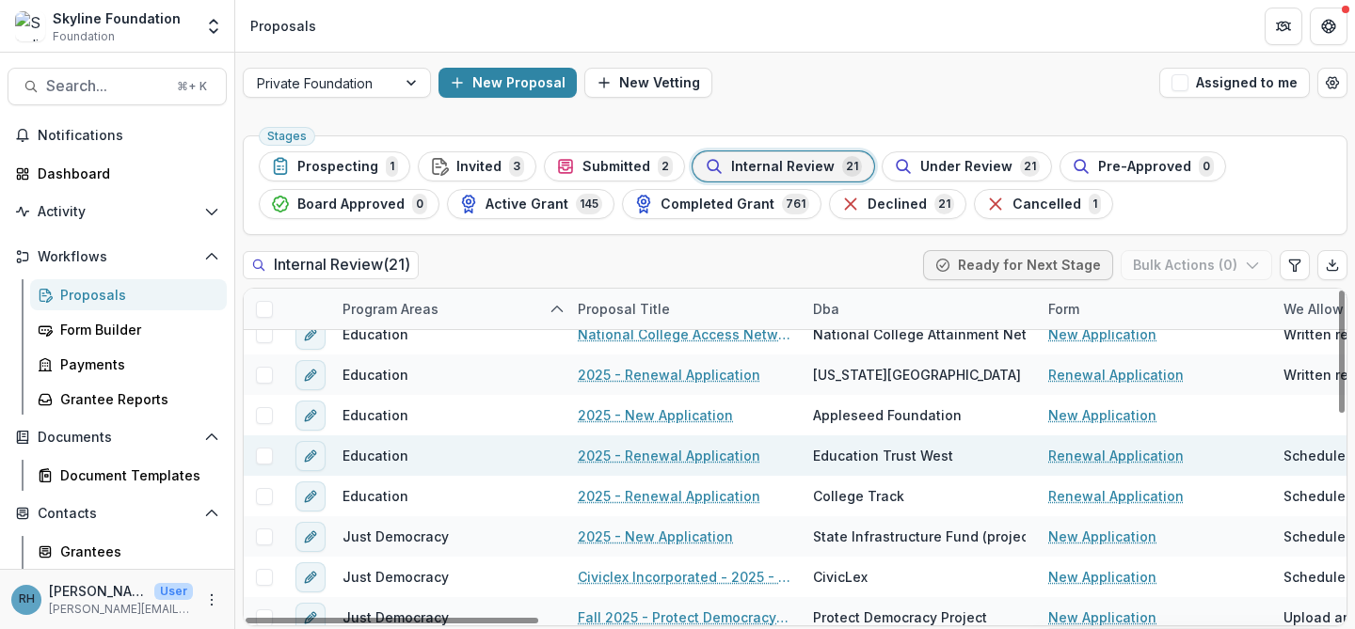
click at [691, 458] on link "2025 - Renewal Application" at bounding box center [669, 456] width 183 height 20
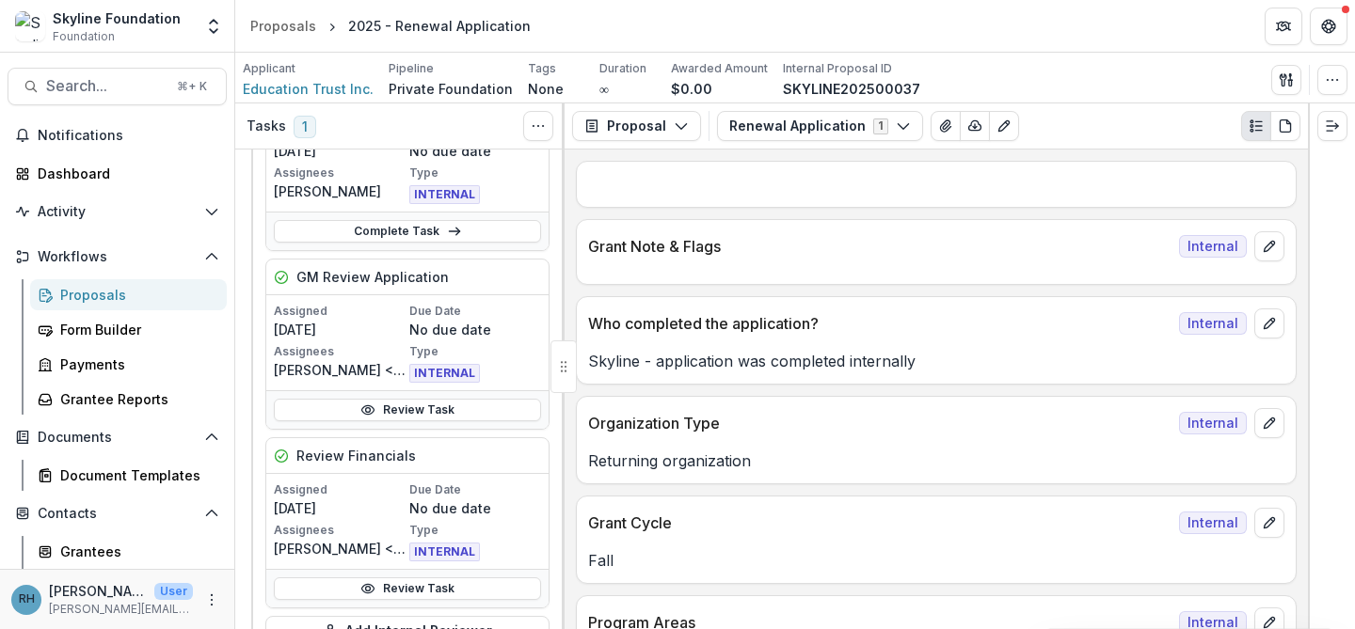
scroll to position [201, 0]
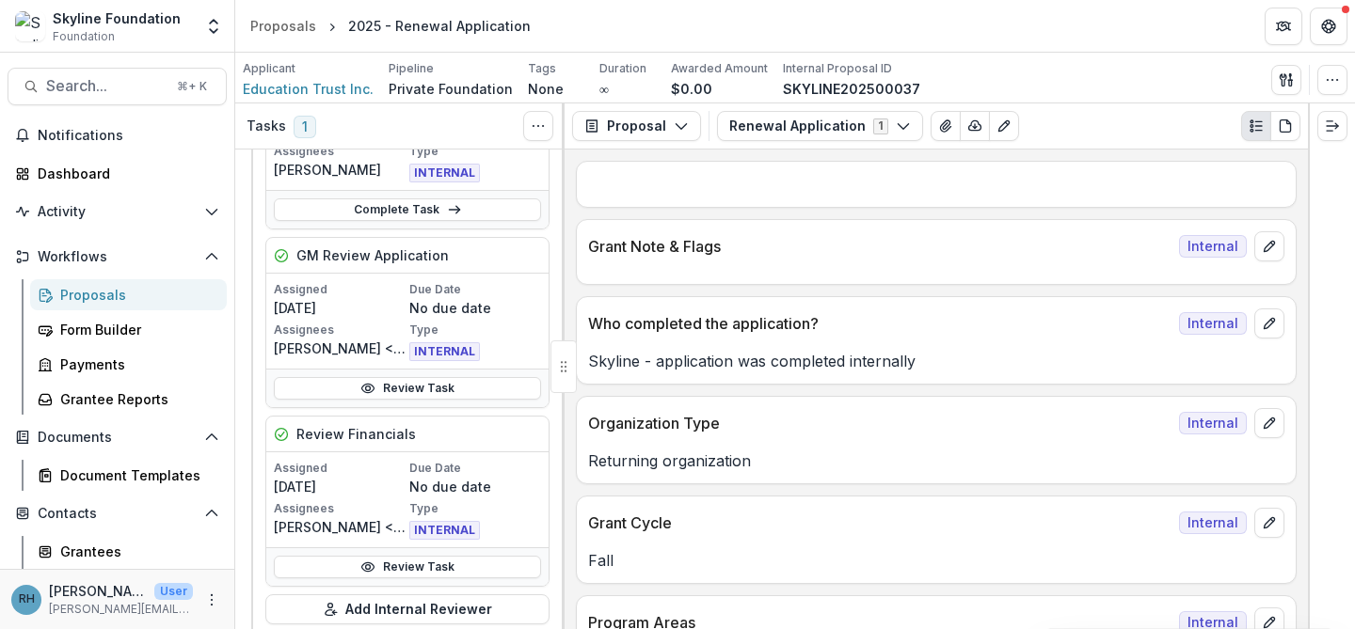
click at [87, 297] on div "Proposals" at bounding box center [135, 295] width 151 height 20
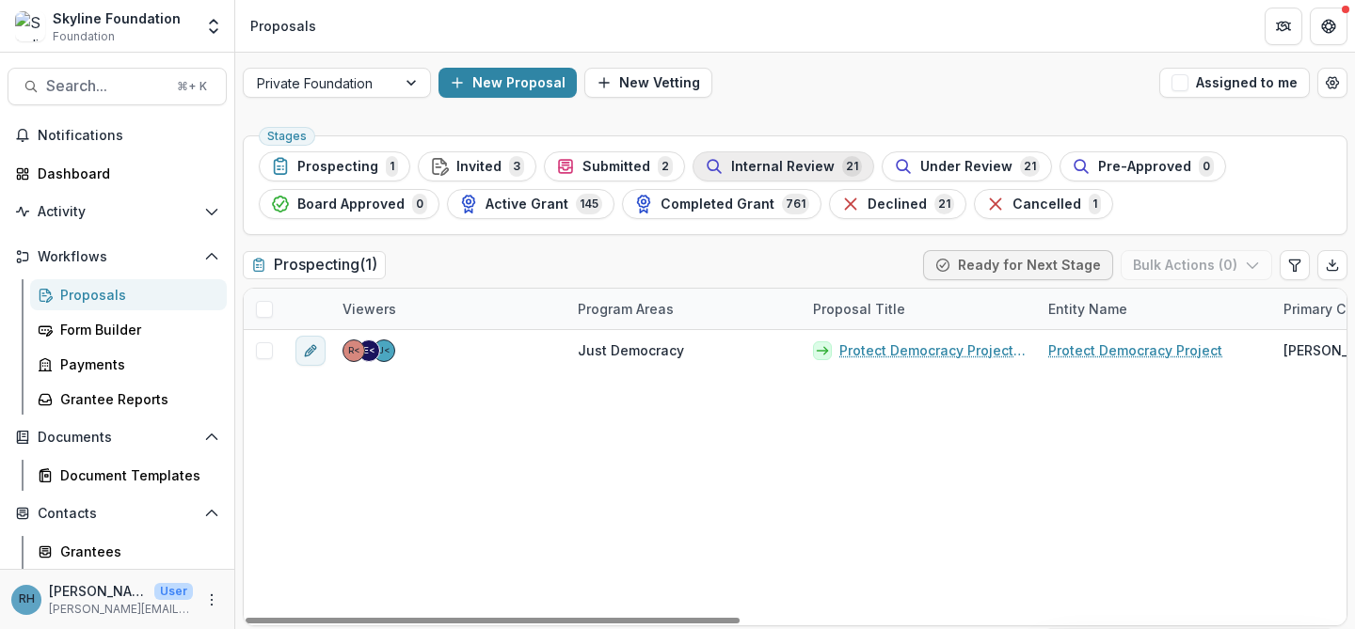
click at [787, 162] on span "Internal Review" at bounding box center [782, 167] width 103 height 16
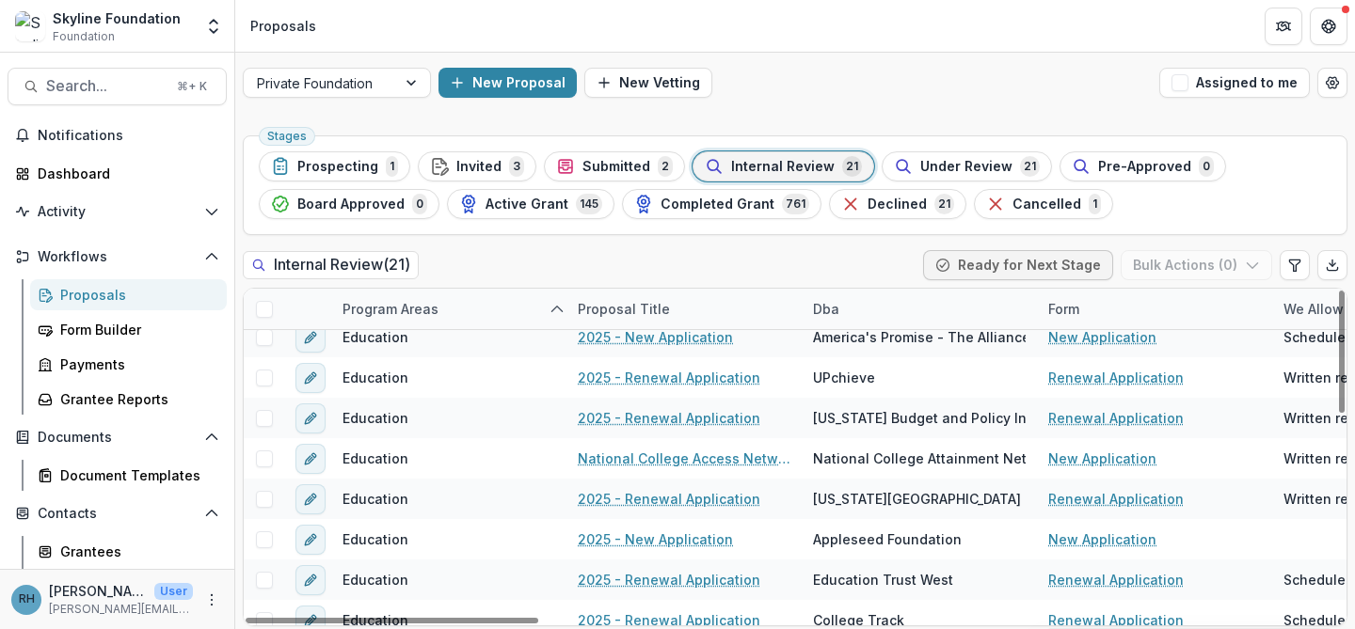
scroll to position [218, 0]
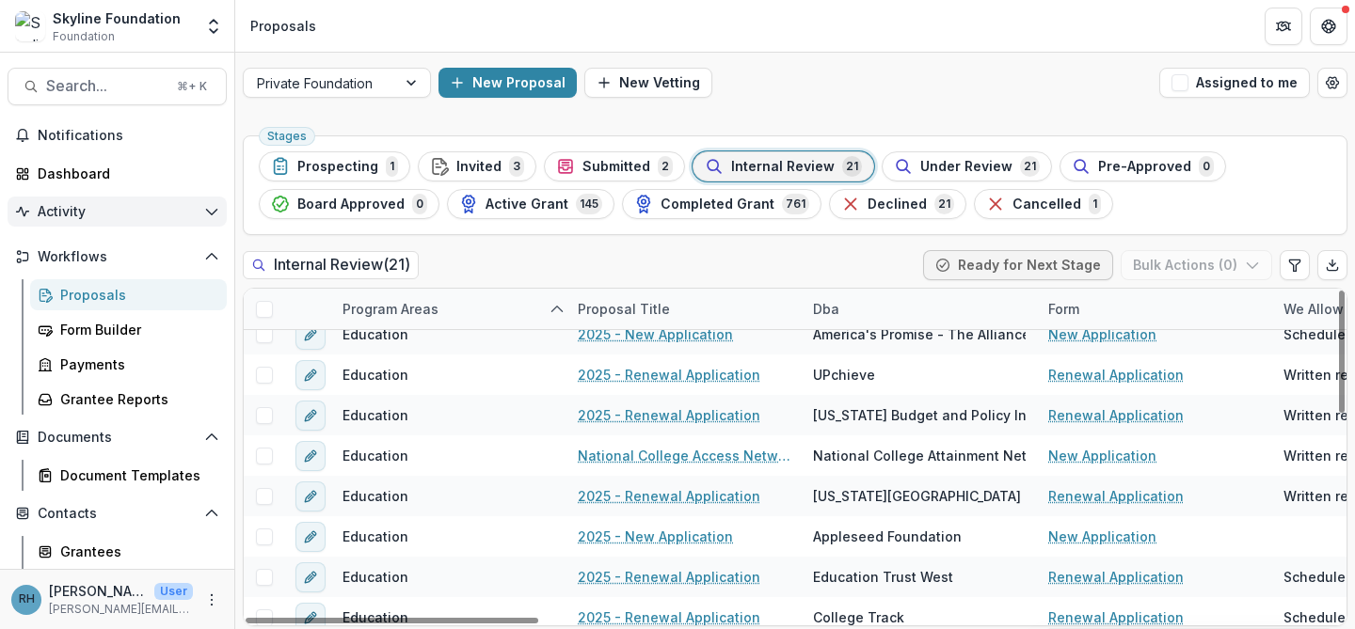
click at [196, 213] on button "Activity" at bounding box center [117, 212] width 219 height 30
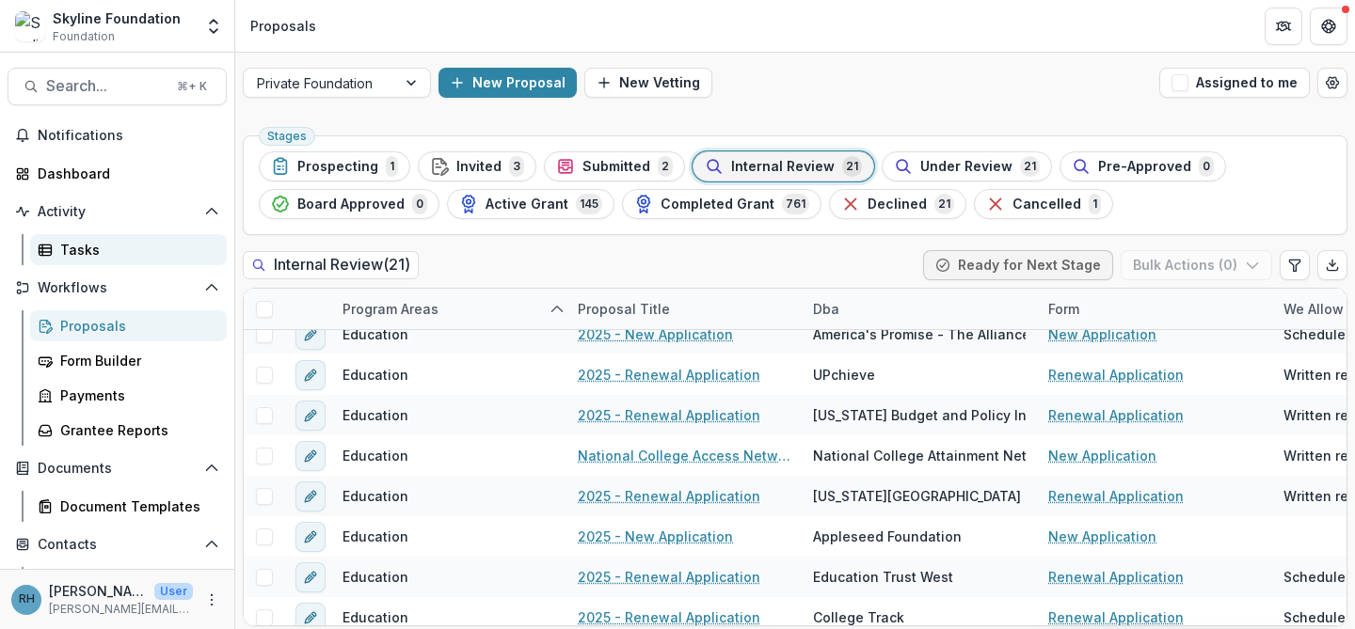
click at [83, 255] on div "Tasks" at bounding box center [135, 250] width 151 height 20
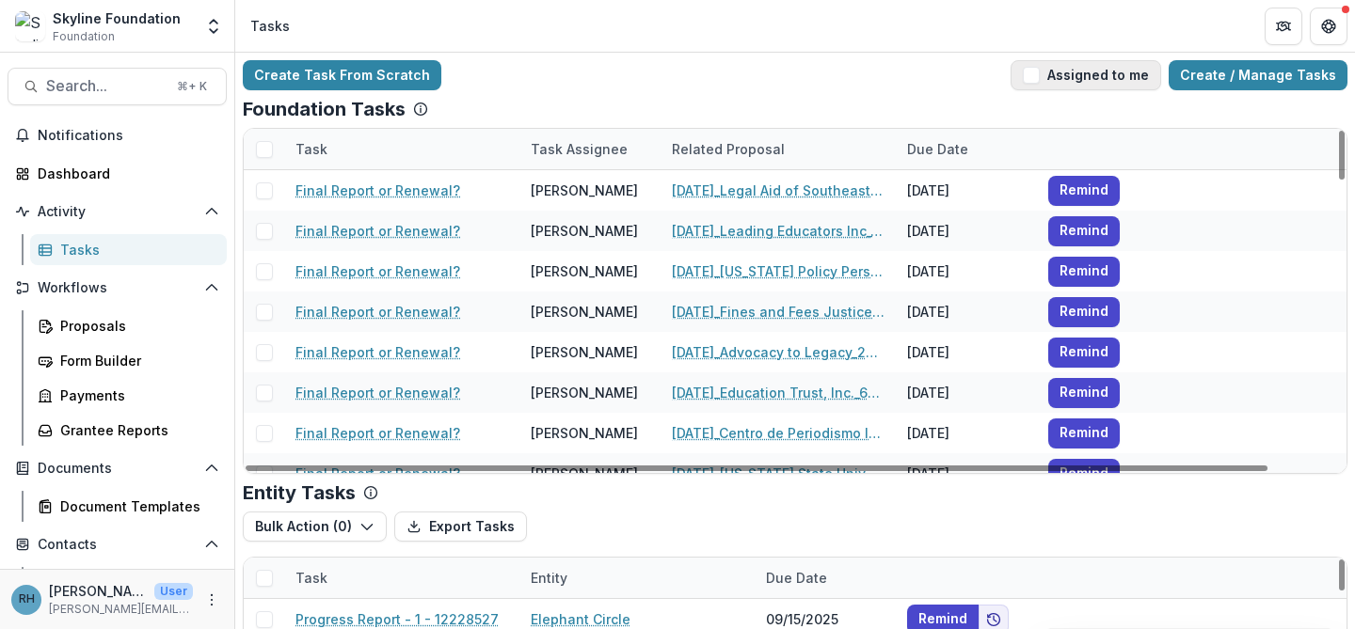
click at [1037, 74] on span "button" at bounding box center [1031, 75] width 17 height 17
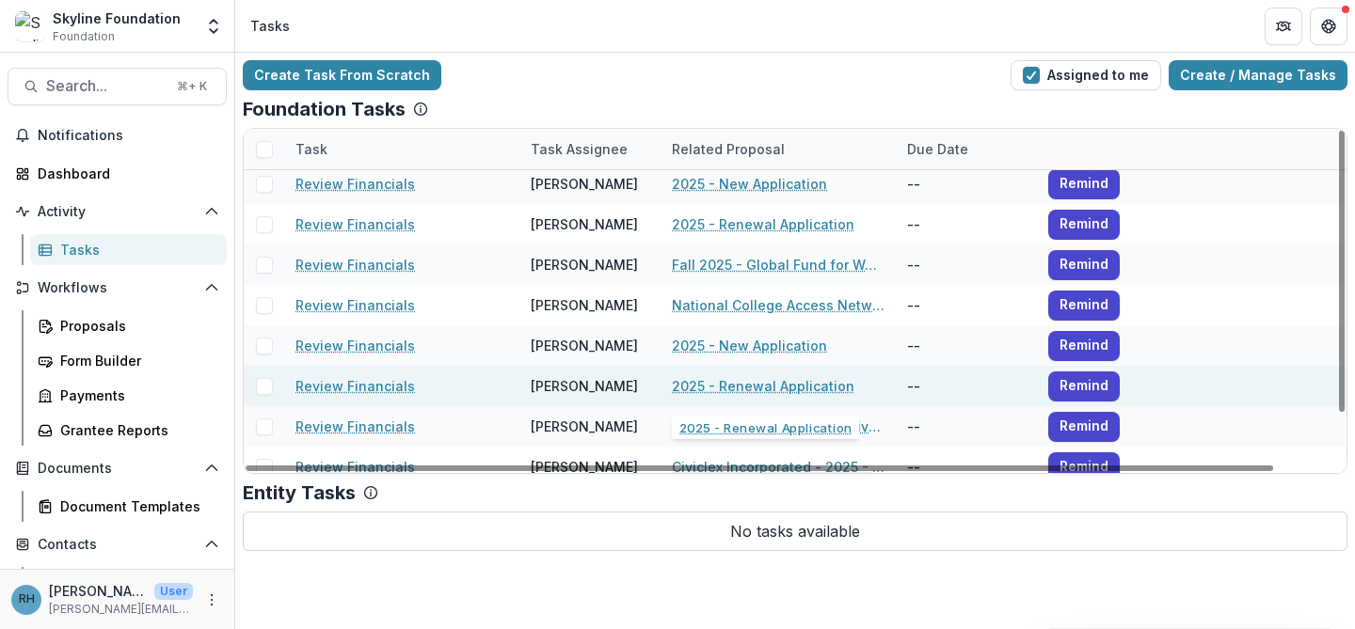
scroll to position [61, 0]
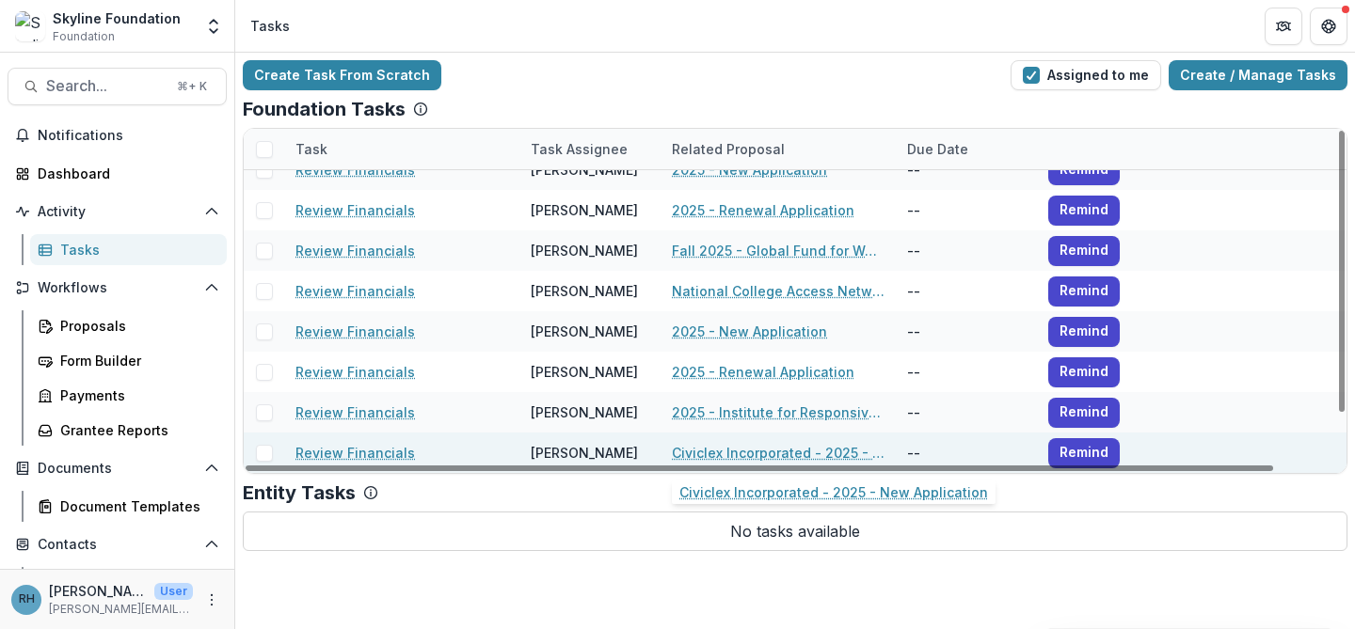
click at [755, 453] on link "Civiclex Incorporated - 2025 - New Application" at bounding box center [778, 453] width 213 height 20
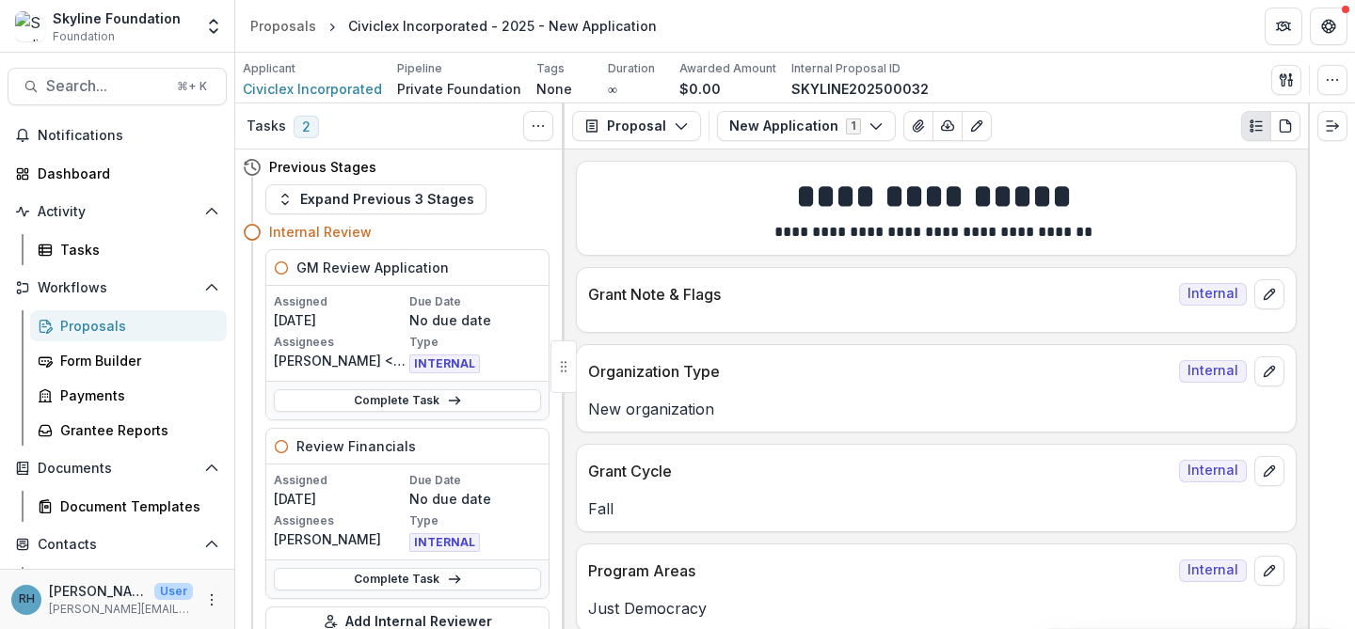
click at [95, 328] on div "Proposals" at bounding box center [135, 326] width 151 height 20
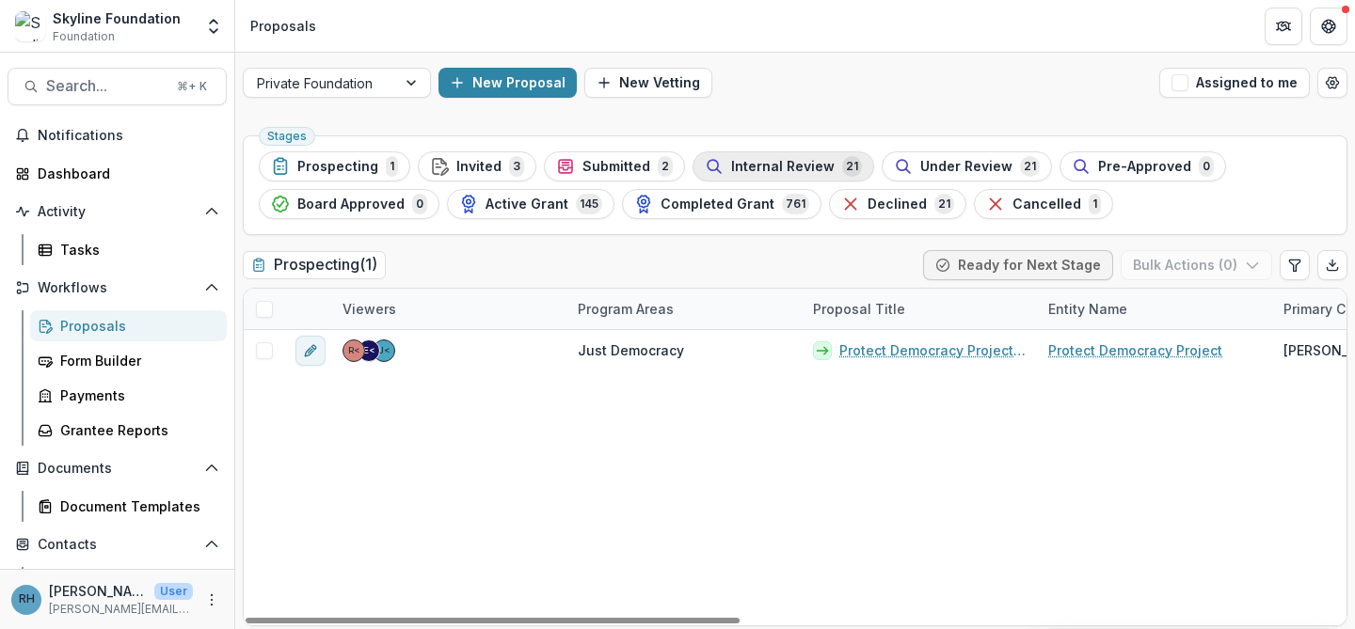
click at [795, 167] on span "Internal Review" at bounding box center [782, 167] width 103 height 16
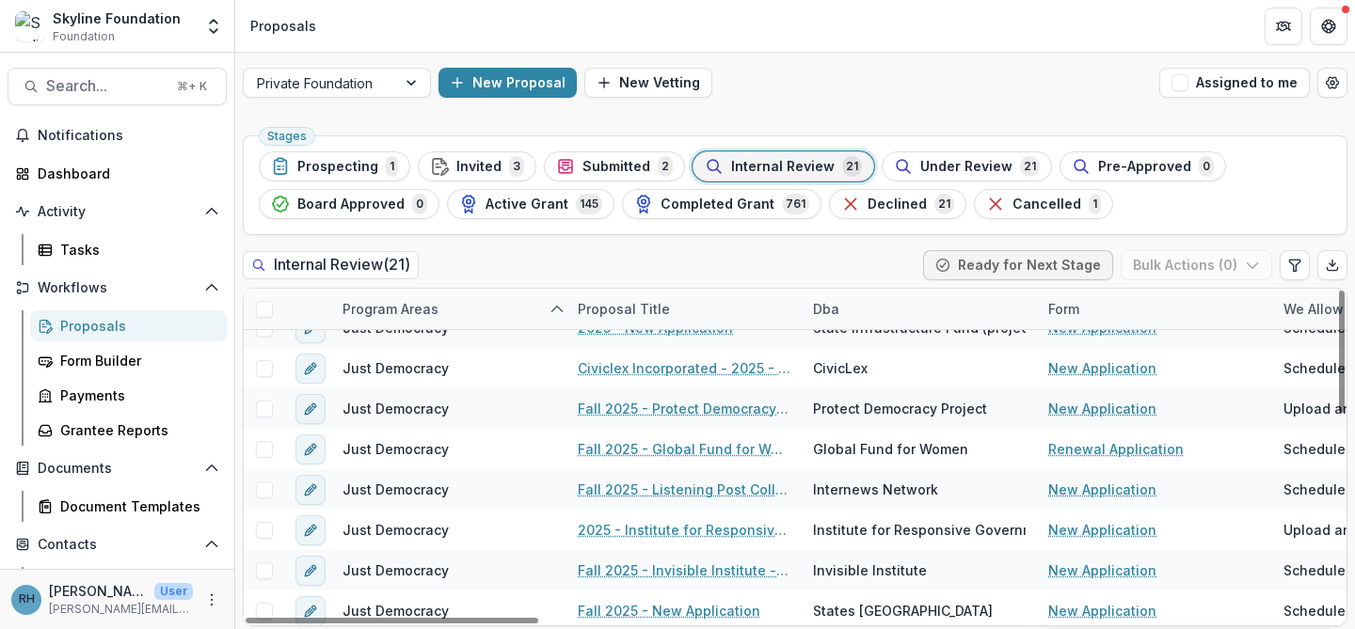
scroll to position [554, 0]
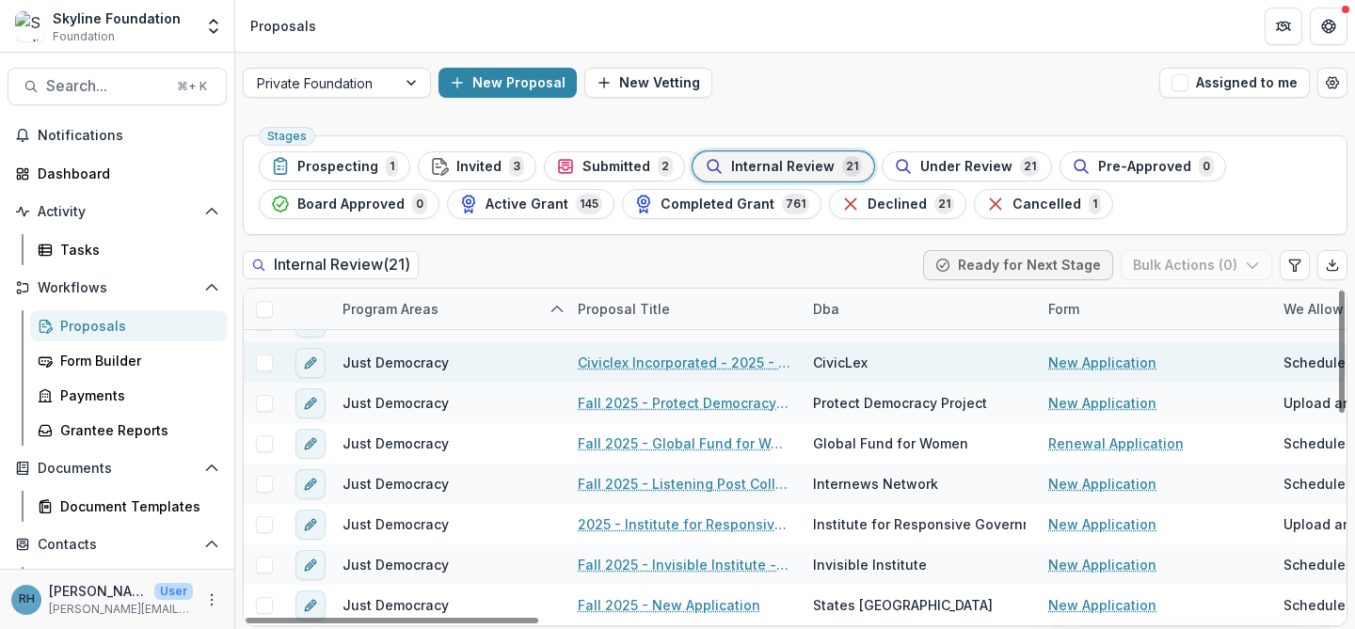
click at [624, 360] on link "Civiclex Incorporated - 2025 - New Application" at bounding box center [684, 363] width 213 height 20
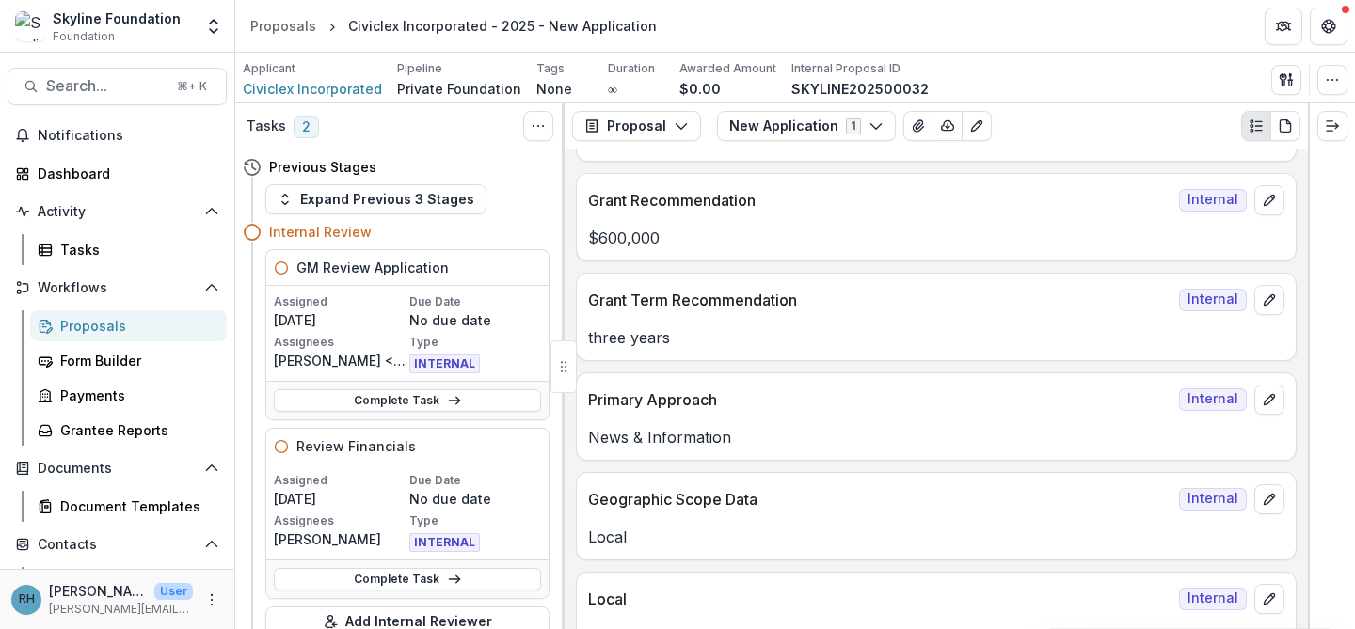
scroll to position [649, 0]
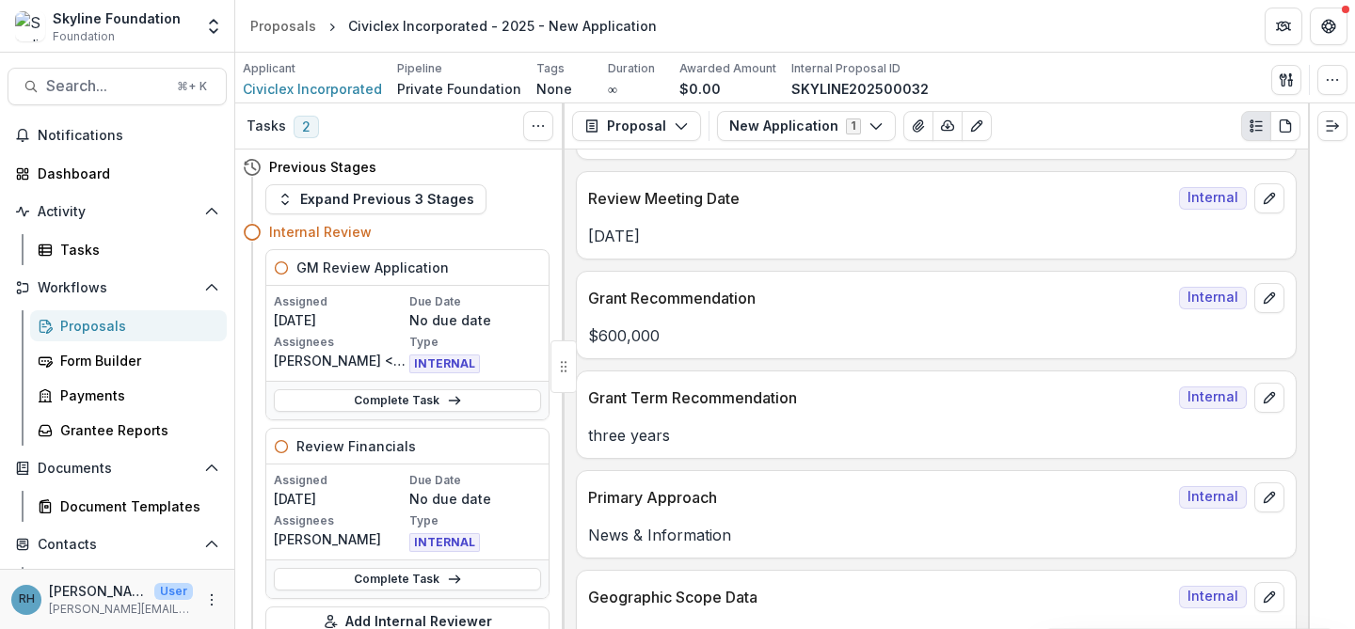
click at [110, 330] on div "Proposals" at bounding box center [135, 326] width 151 height 20
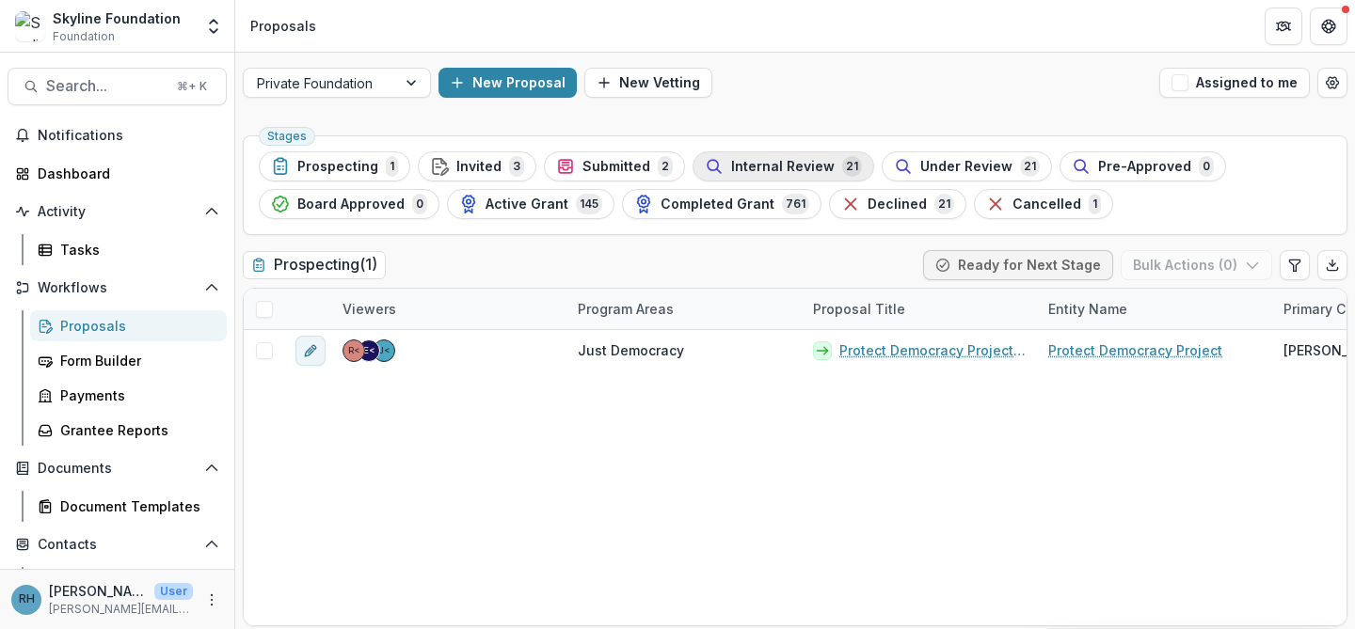
click at [739, 166] on span "Internal Review" at bounding box center [782, 167] width 103 height 16
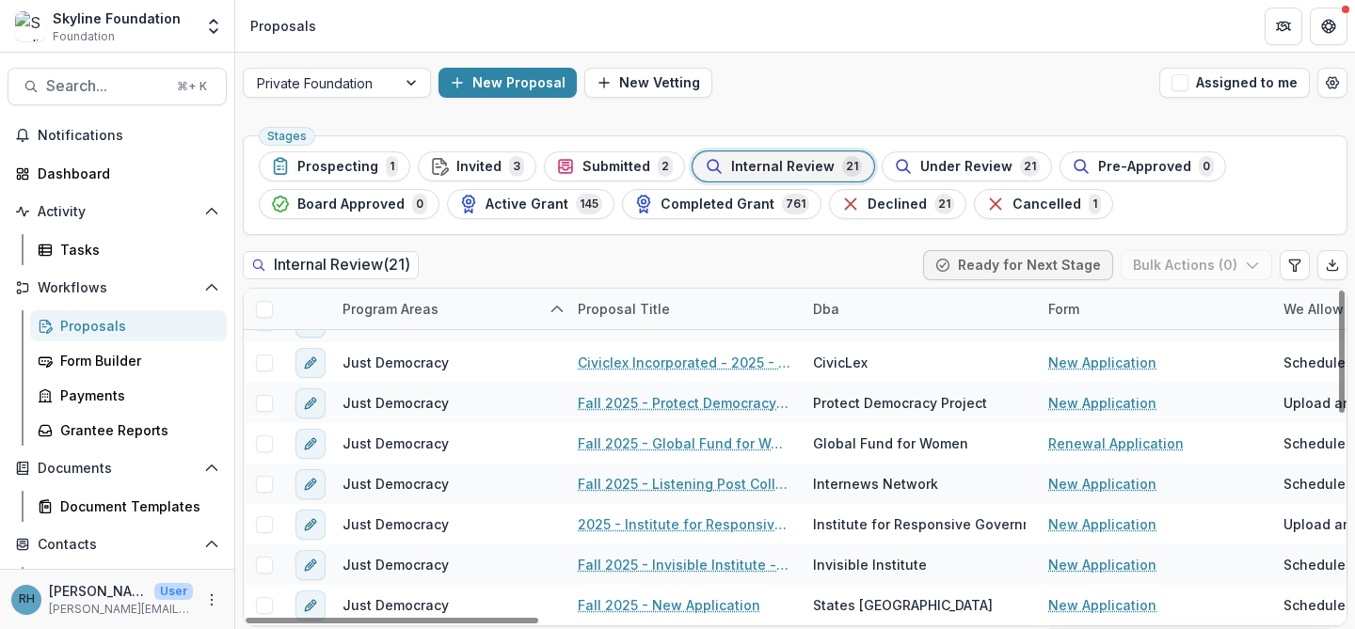
scroll to position [5, 0]
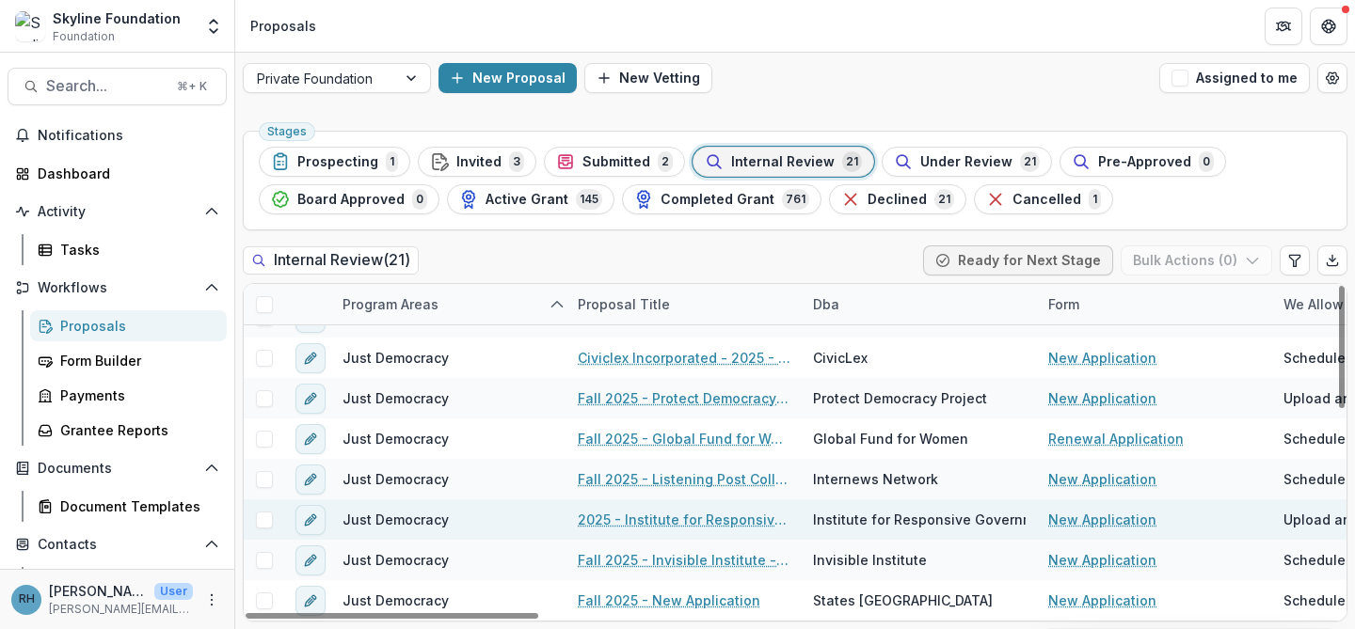
click at [746, 520] on link "2025 - Institute for Responsive Government - New Application" at bounding box center [684, 520] width 213 height 20
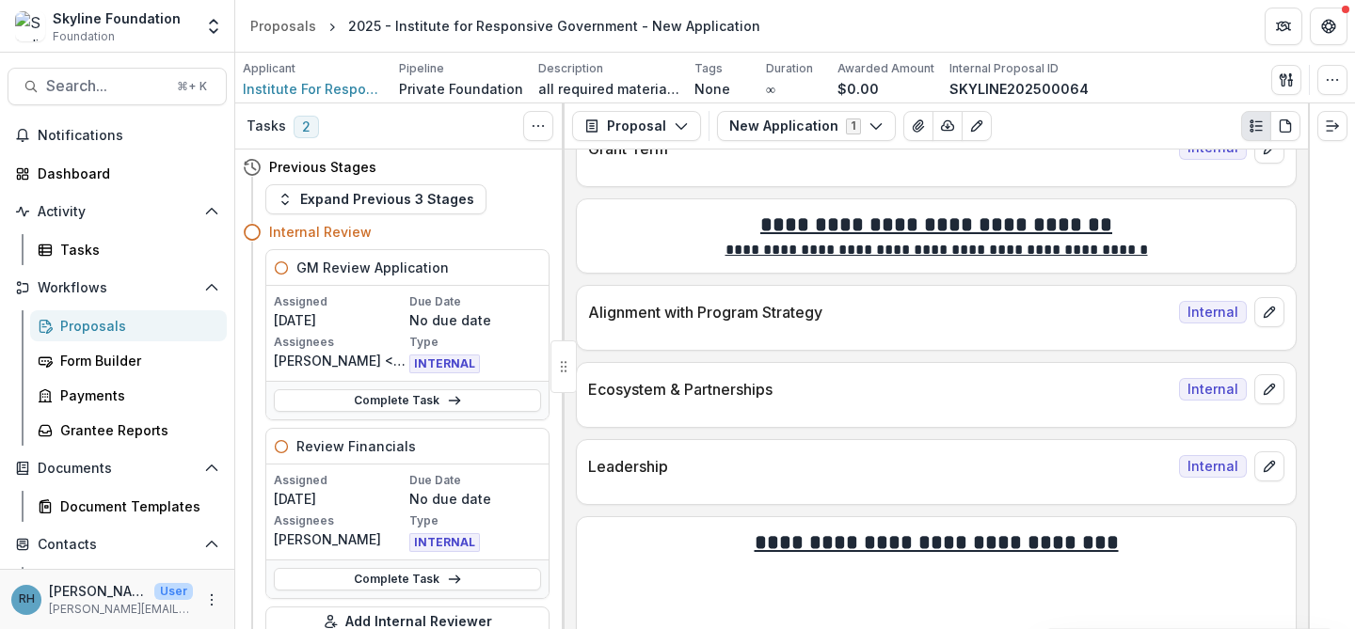
scroll to position [1698, 0]
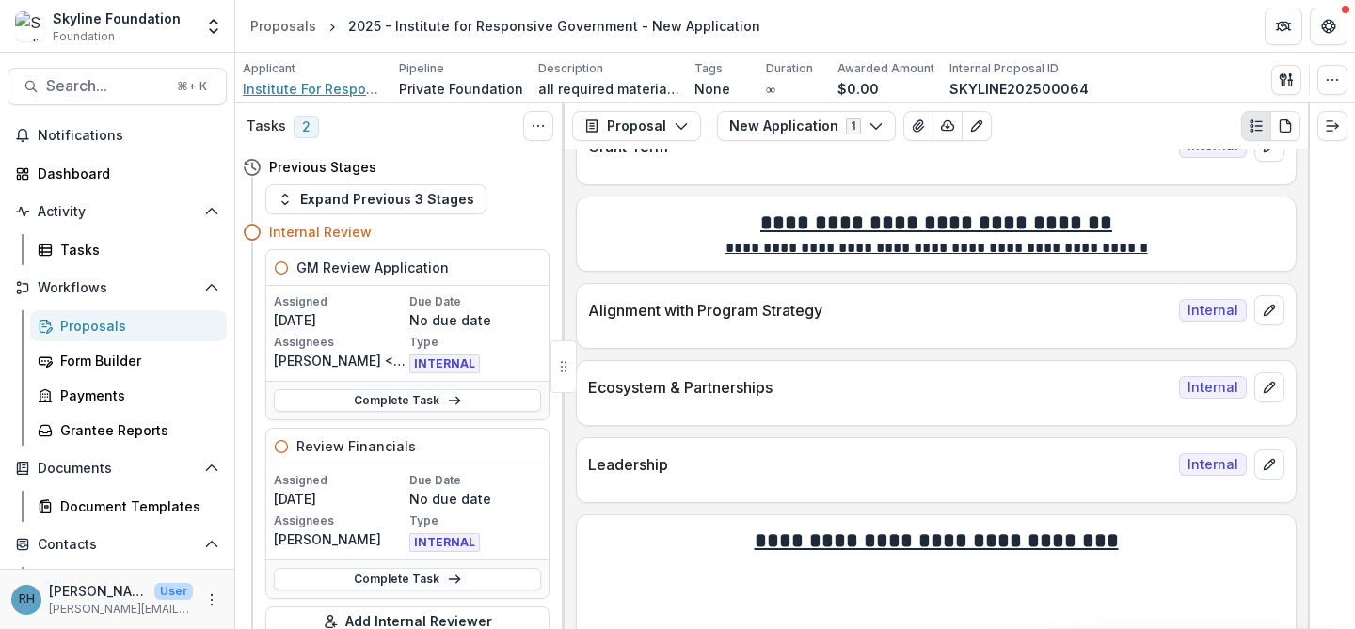
click at [306, 87] on span "Institute For Responsive Government Inc" at bounding box center [313, 89] width 141 height 20
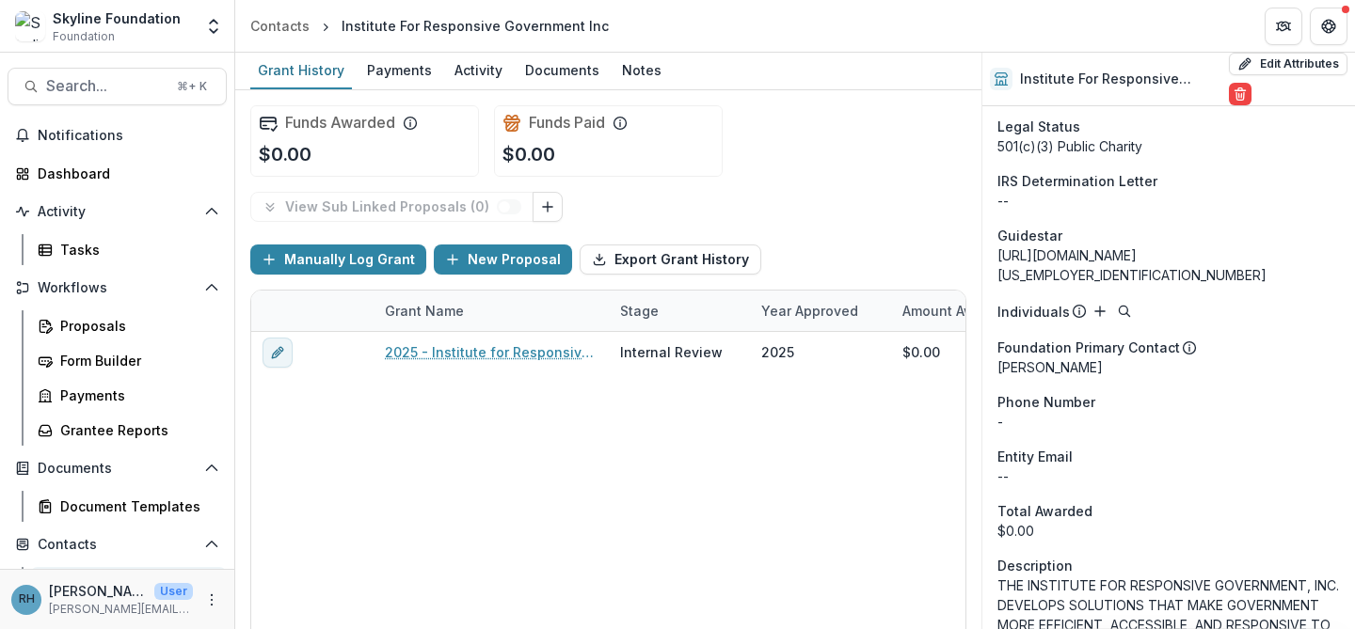
scroll to position [1995, 0]
click at [1230, 245] on div "[URL][DOMAIN_NAME][US_EMPLOYER_IDENTIFICATION_NUMBER]" at bounding box center [1168, 265] width 342 height 40
click at [1206, 245] on div "[URL][DOMAIN_NAME][US_EMPLOYER_IDENTIFICATION_NUMBER]" at bounding box center [1168, 265] width 342 height 40
drag, startPoint x: 1284, startPoint y: 229, endPoint x: 1068, endPoint y: 215, distance: 216.8
click at [1068, 225] on aside "Guidestar [URL][DOMAIN_NAME][US_EMPLOYER_IDENTIFICATION_NUMBER]" at bounding box center [1168, 254] width 342 height 59
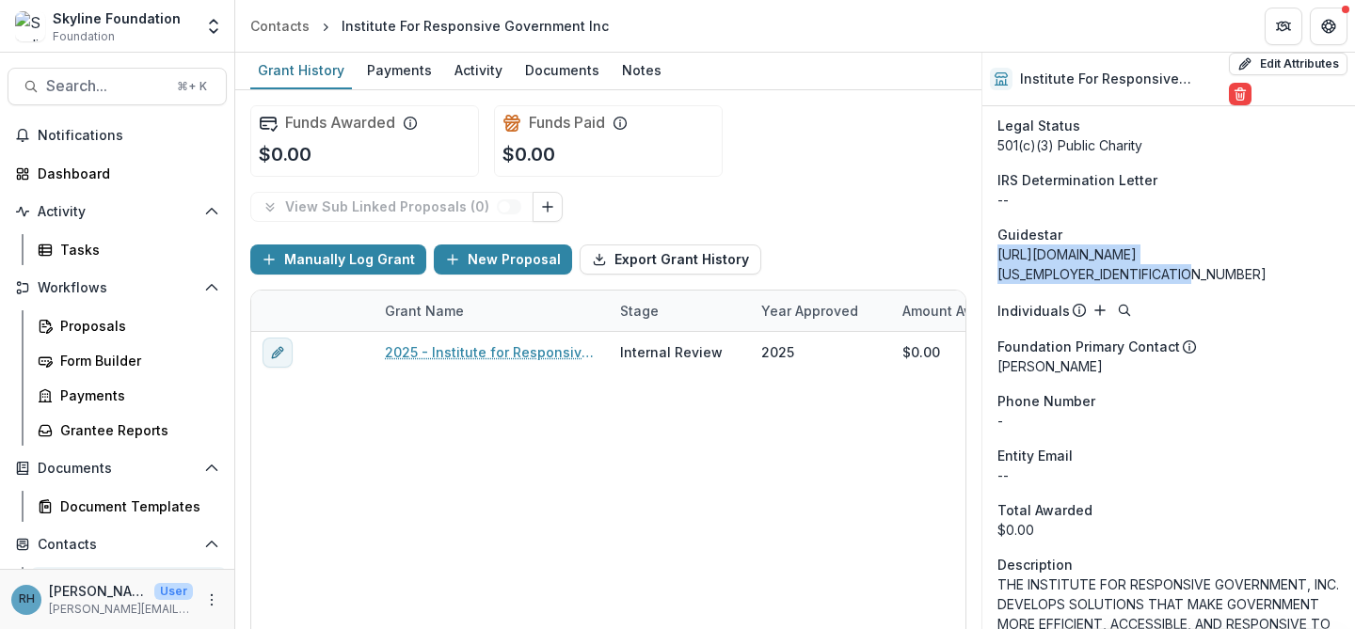
copy aside "[URL][DOMAIN_NAME][US_EMPLOYER_IDENTIFICATION_NUMBER]"
